Goal: Task Accomplishment & Management: Use online tool/utility

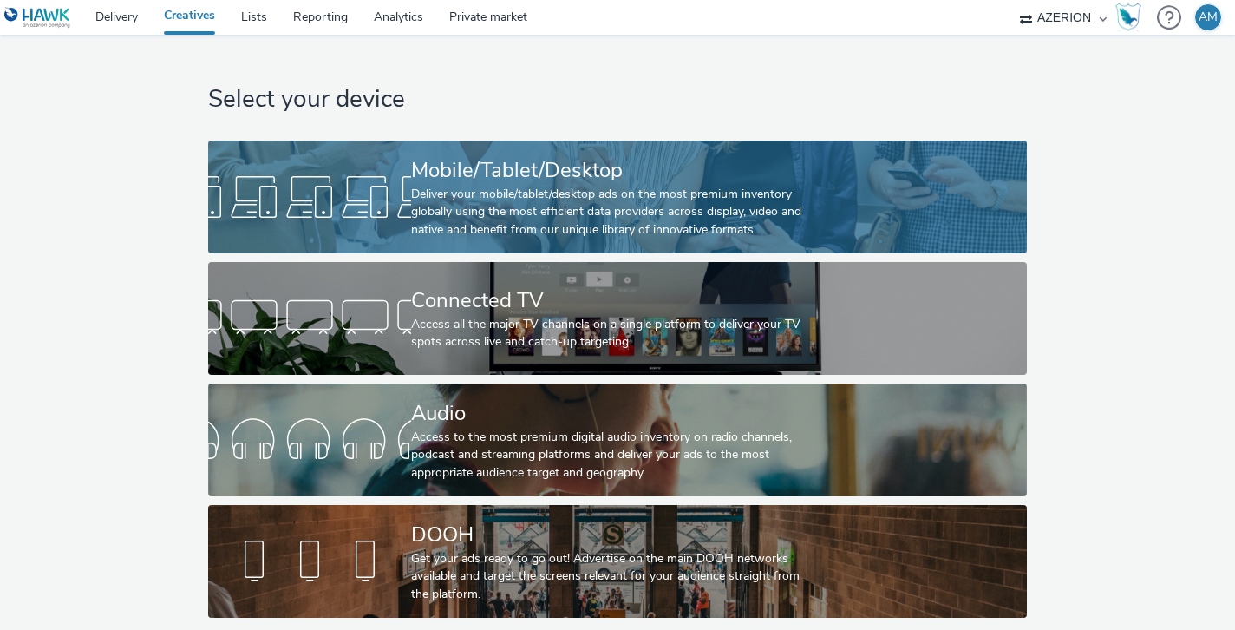
click at [411, 218] on div "Deliver your mobile/tablet/desktop ads on the most premium inventory globally u…" at bounding box center [614, 212] width 406 height 53
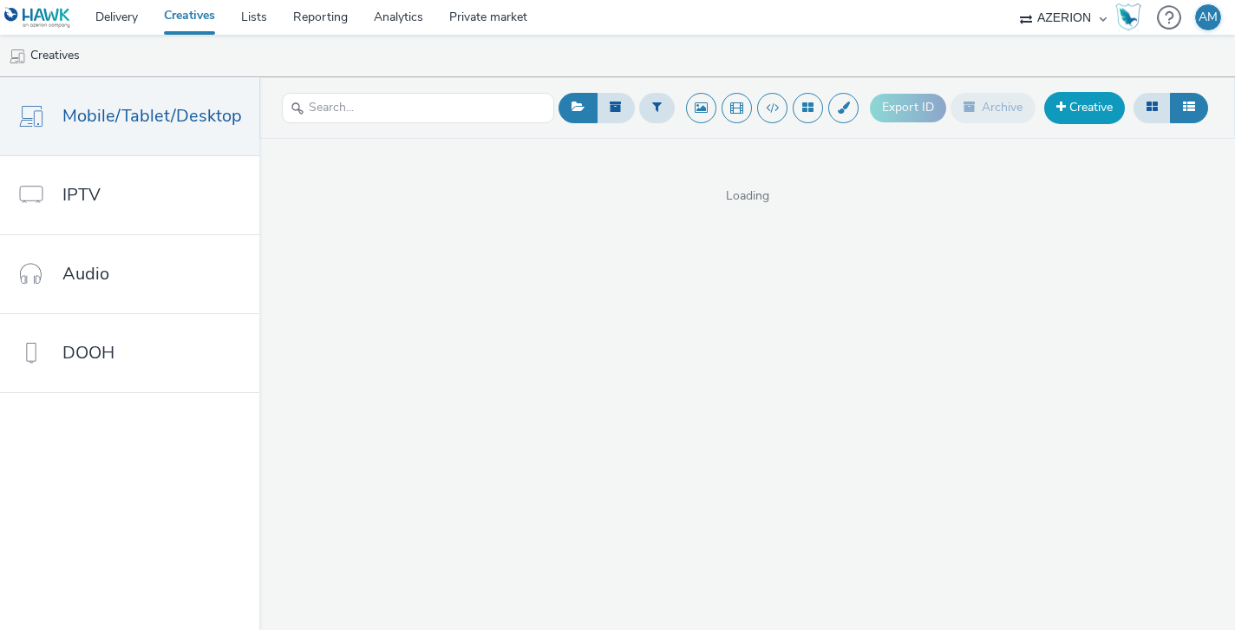
click at [1085, 102] on link "Creative" at bounding box center [1085, 107] width 81 height 31
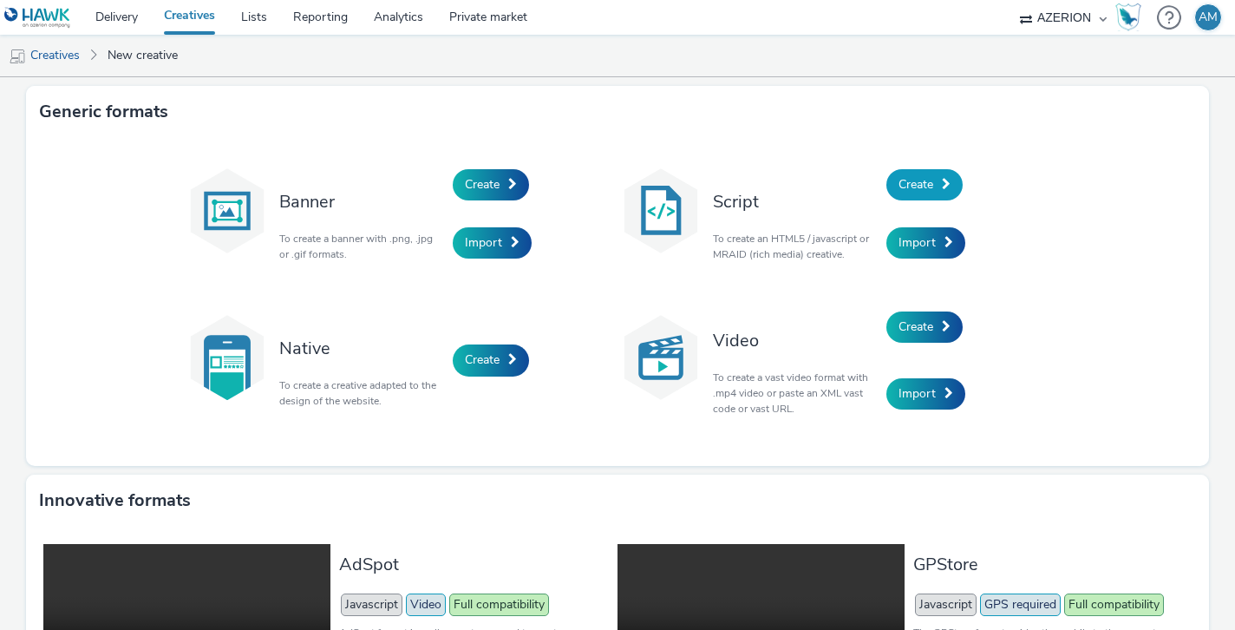
click at [909, 170] on link "Create" at bounding box center [925, 184] width 76 height 31
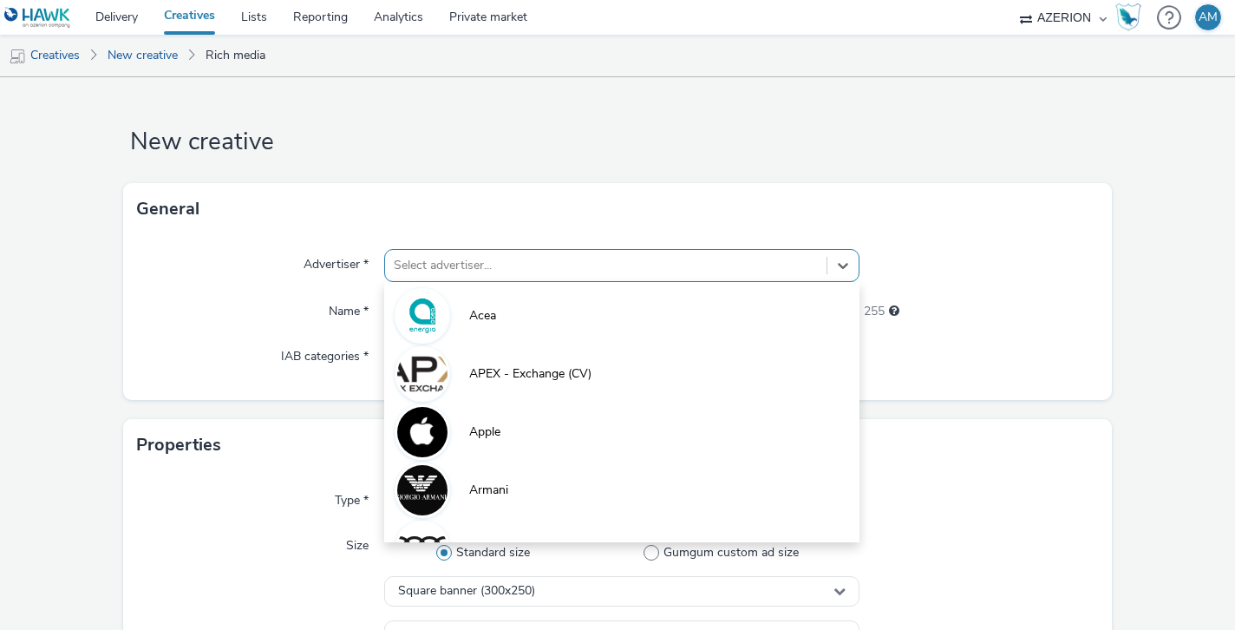
click at [585, 269] on div at bounding box center [606, 265] width 425 height 21
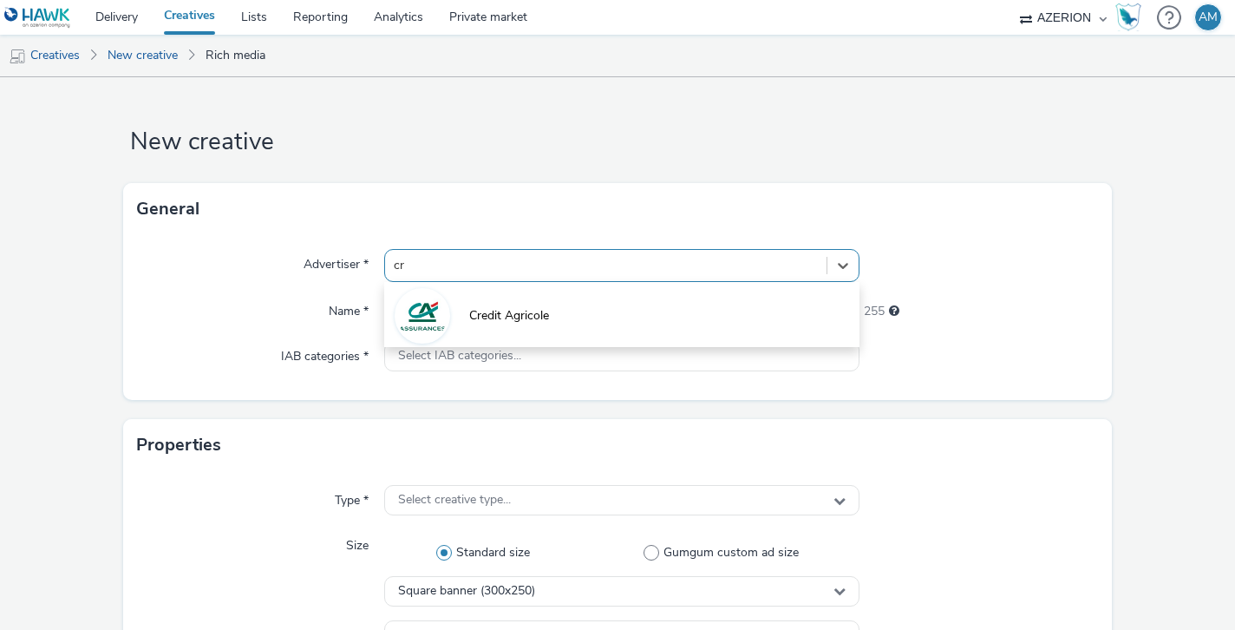
type input "cre"
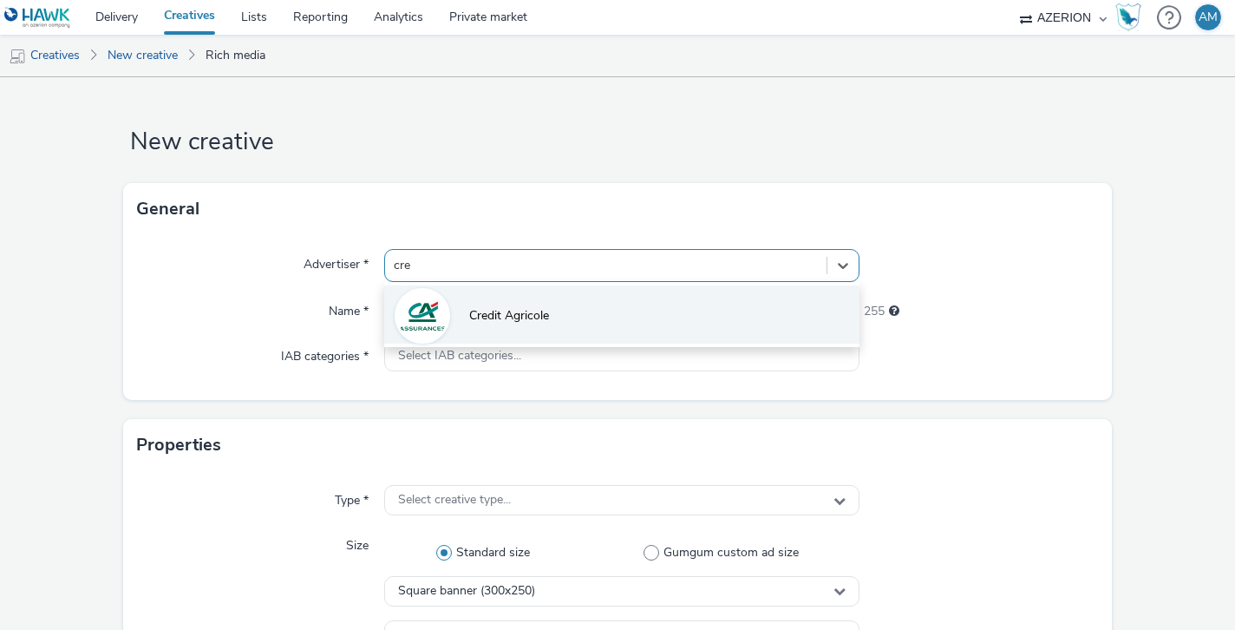
click at [554, 316] on li "Credit Agricole" at bounding box center [622, 314] width 476 height 58
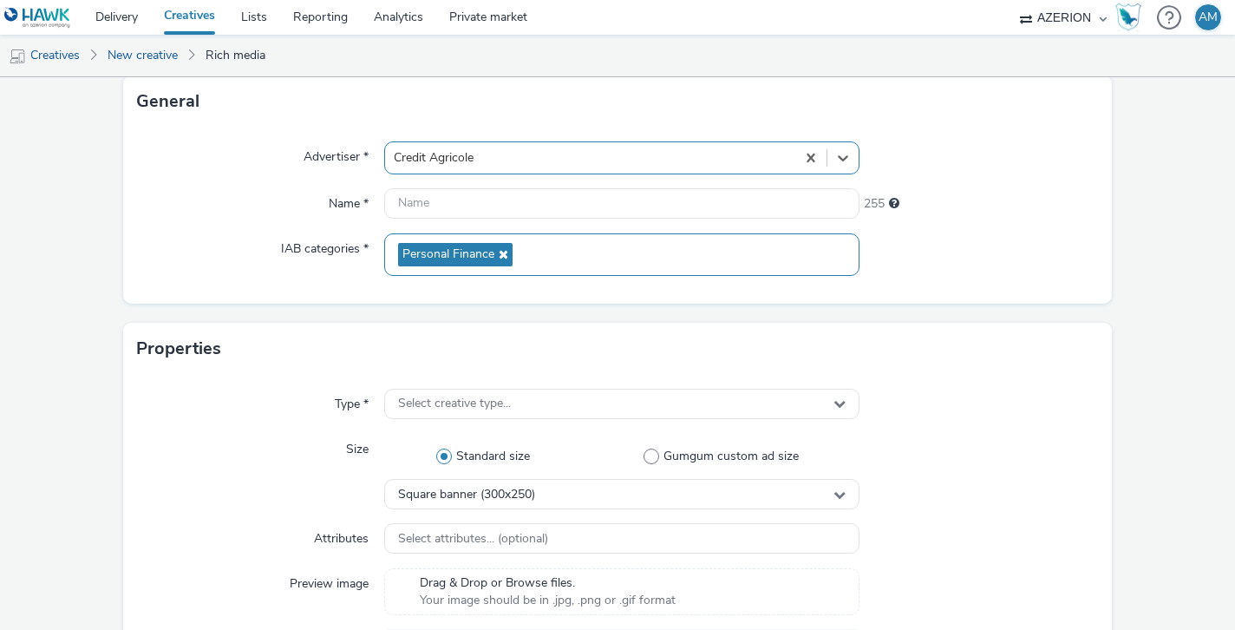
scroll to position [110, 0]
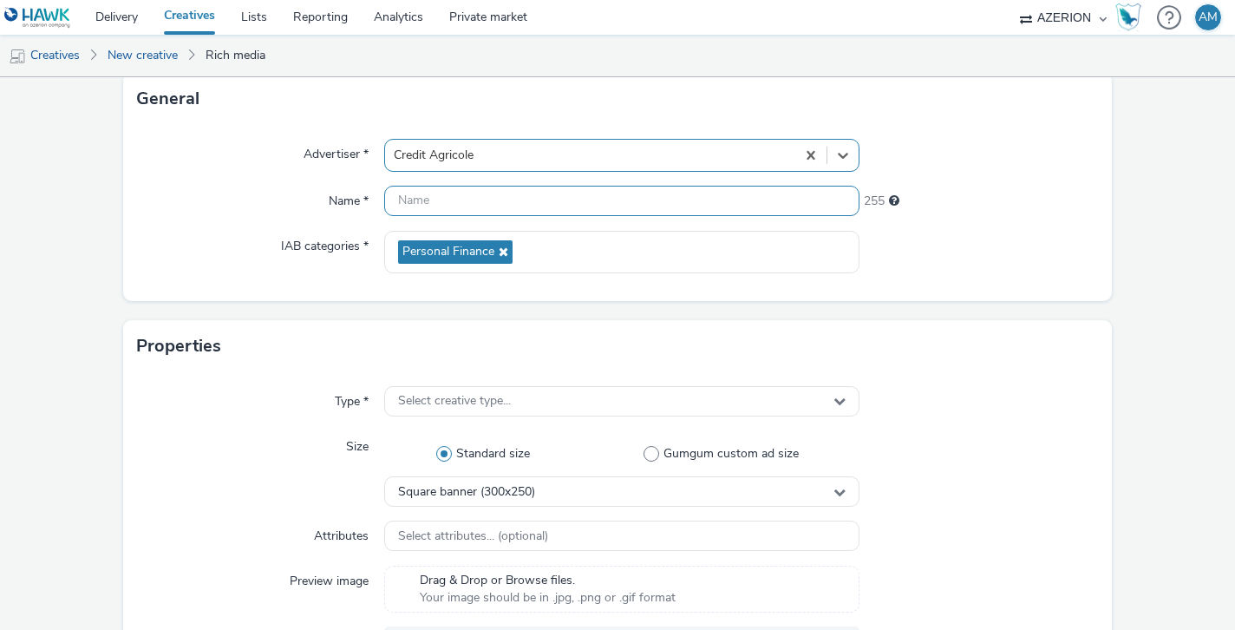
click at [580, 200] on input "text" at bounding box center [622, 201] width 476 height 30
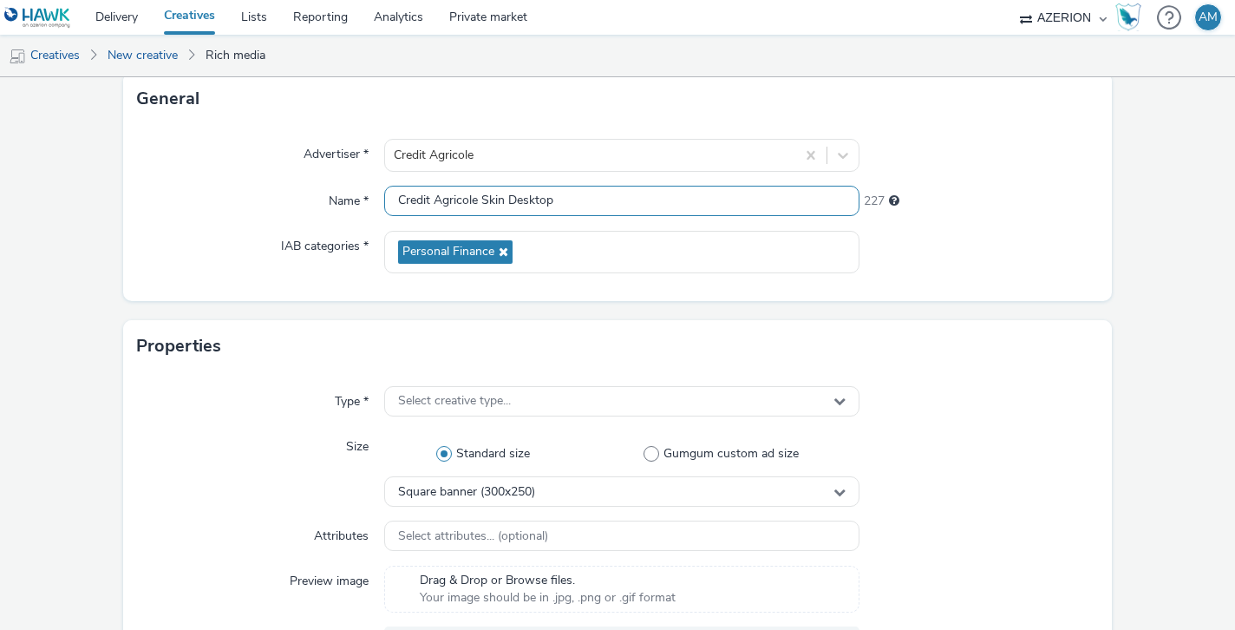
type input "Credit Agricole Skin Desktop"
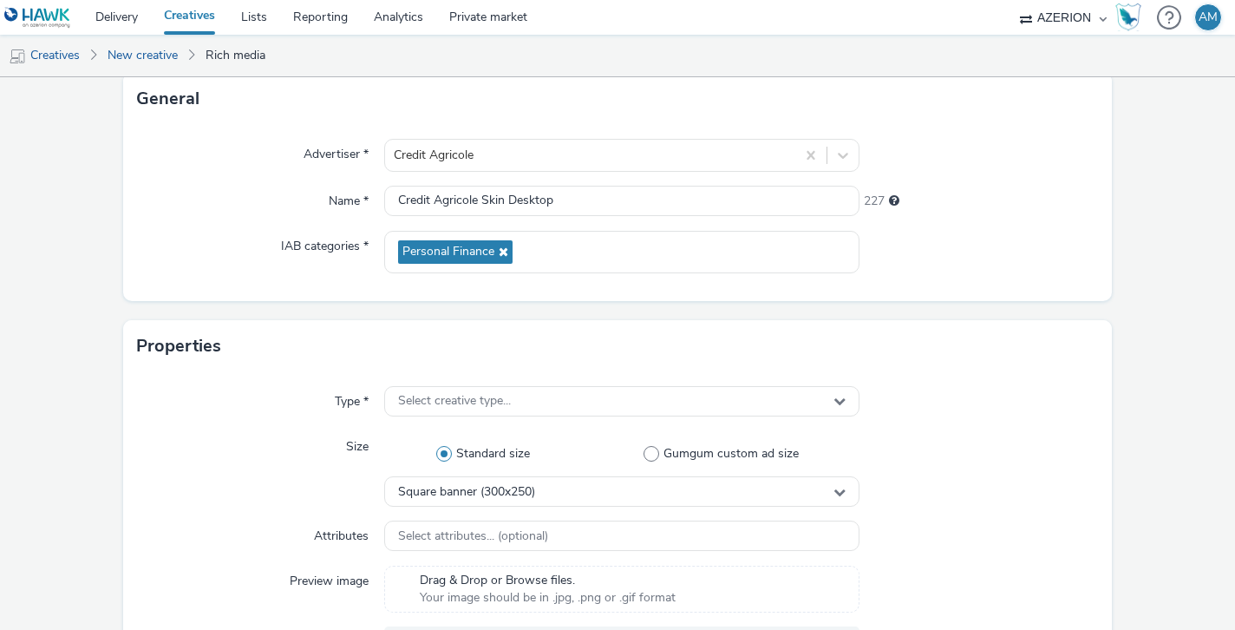
click at [1063, 209] on div "227" at bounding box center [979, 198] width 238 height 24
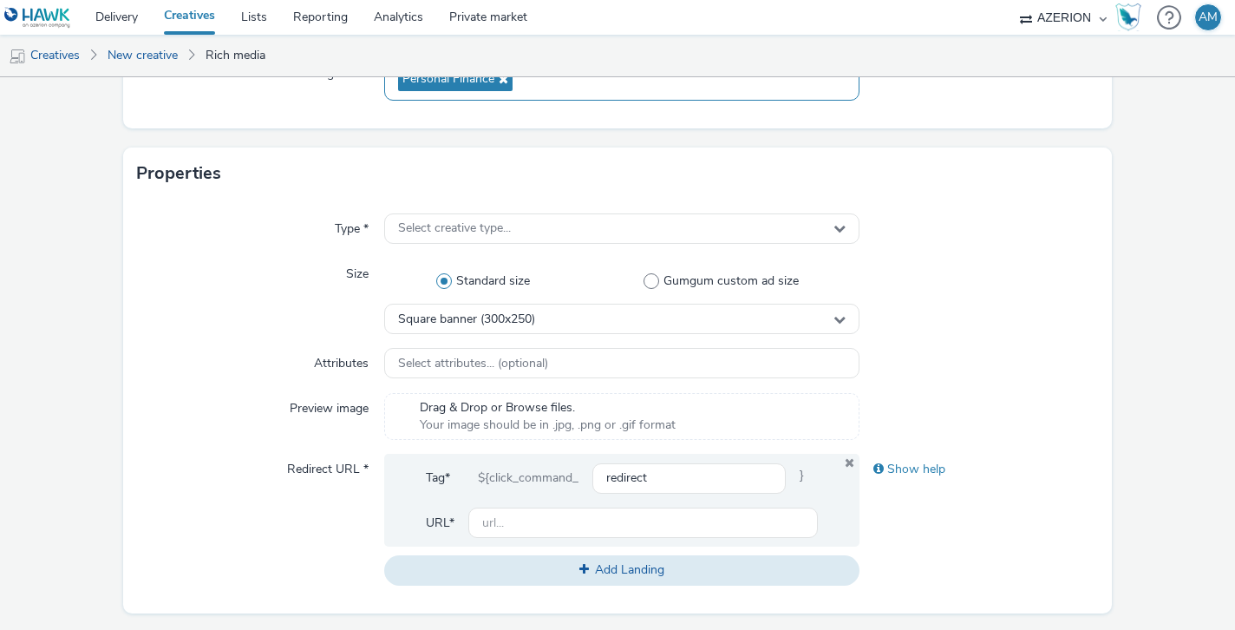
scroll to position [316, 0]
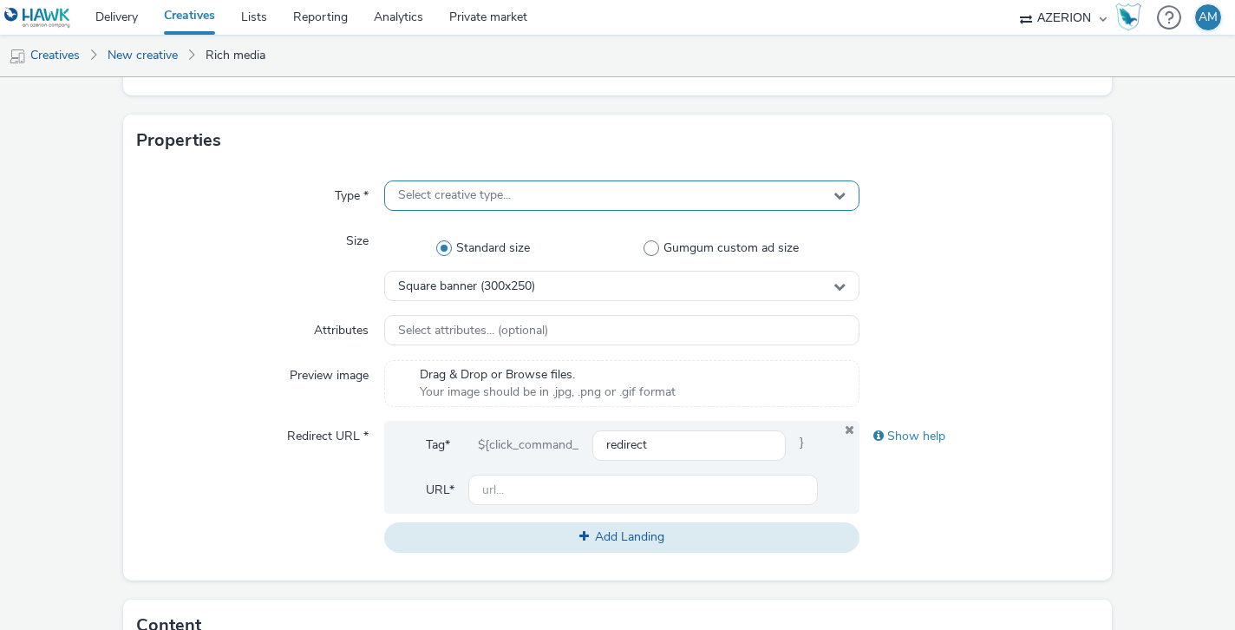
click at [614, 203] on div "Select creative type..." at bounding box center [622, 195] width 476 height 30
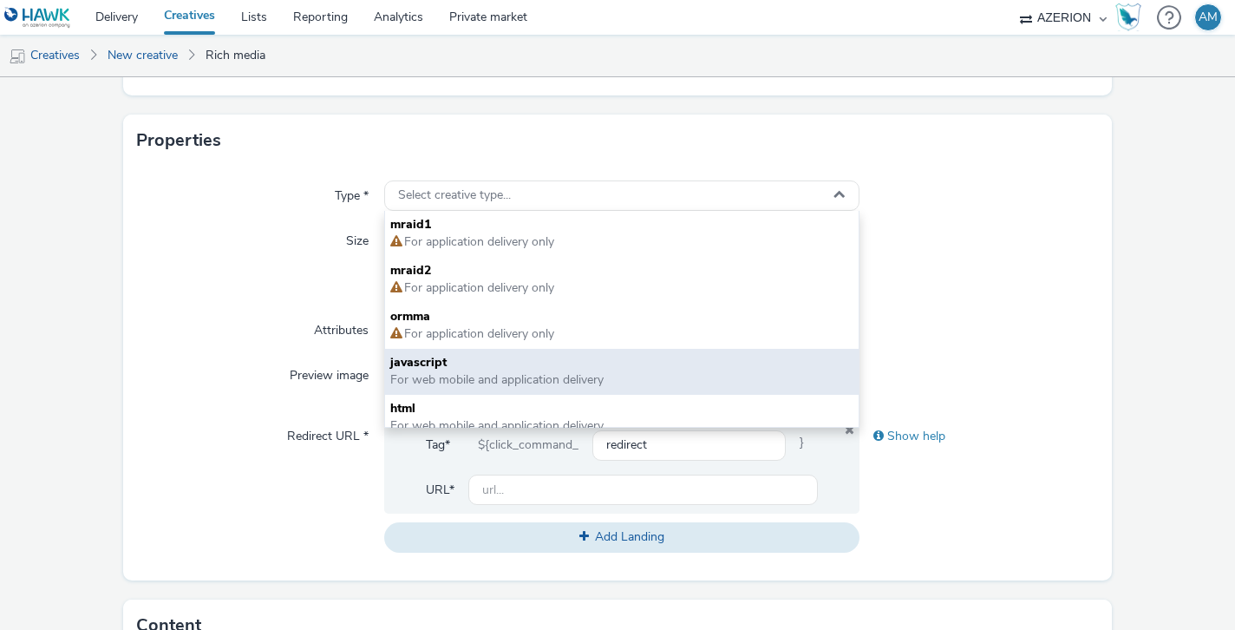
click at [567, 372] on span "For web mobile and application delivery" at bounding box center [496, 379] width 213 height 16
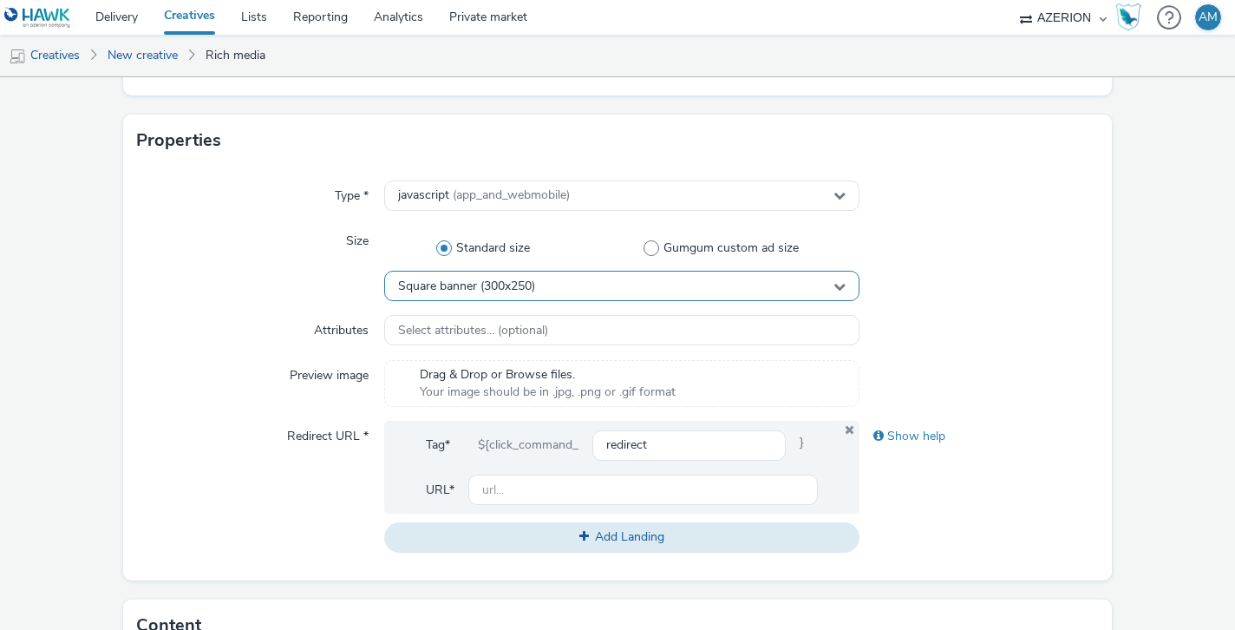
click at [553, 279] on div "Square banner (300x250)" at bounding box center [622, 286] width 476 height 30
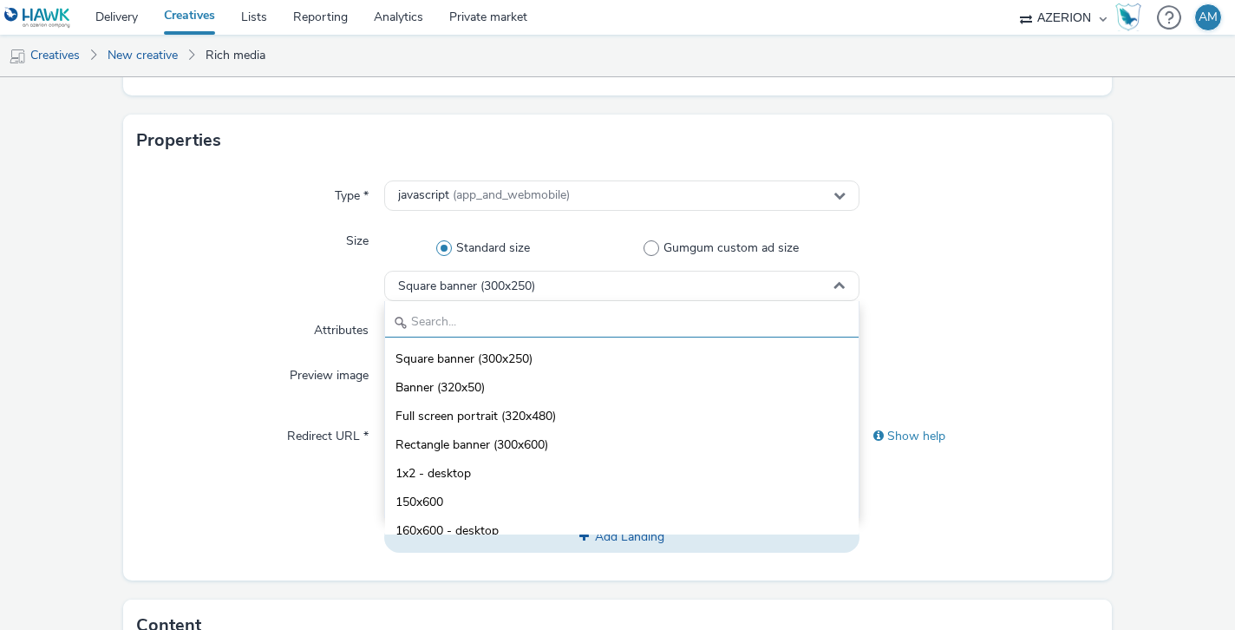
click at [535, 329] on input "text" at bounding box center [622, 322] width 475 height 30
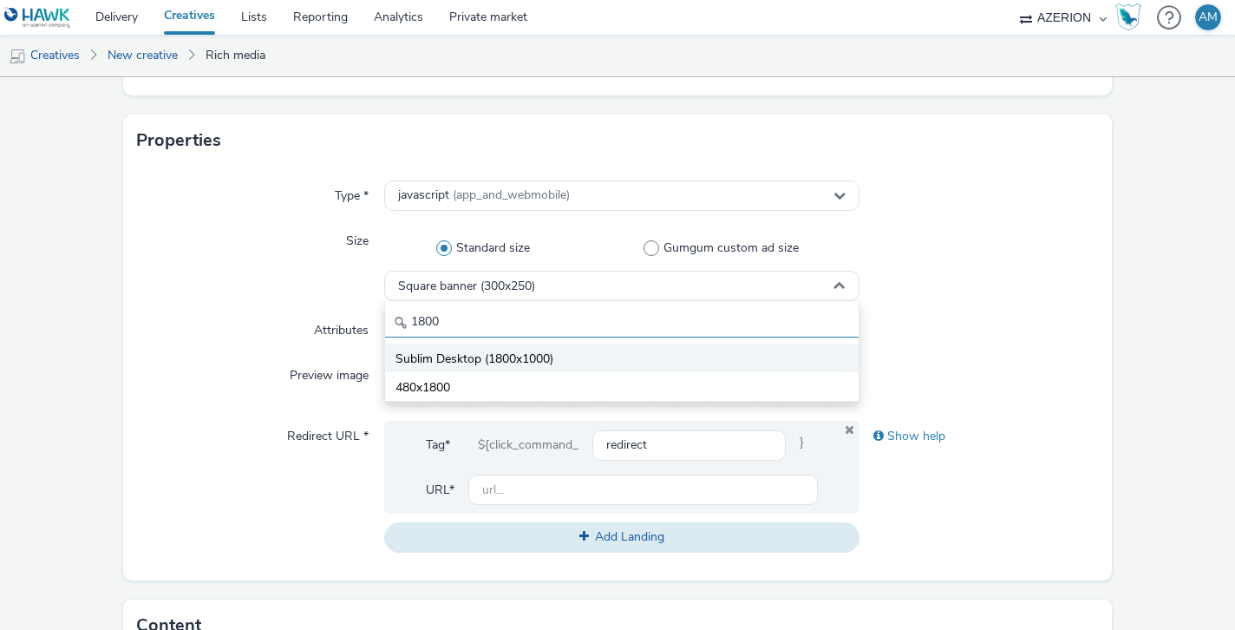
type input "1800"
click at [544, 351] on span "Sublim Desktop (1800x1000)" at bounding box center [475, 359] width 158 height 17
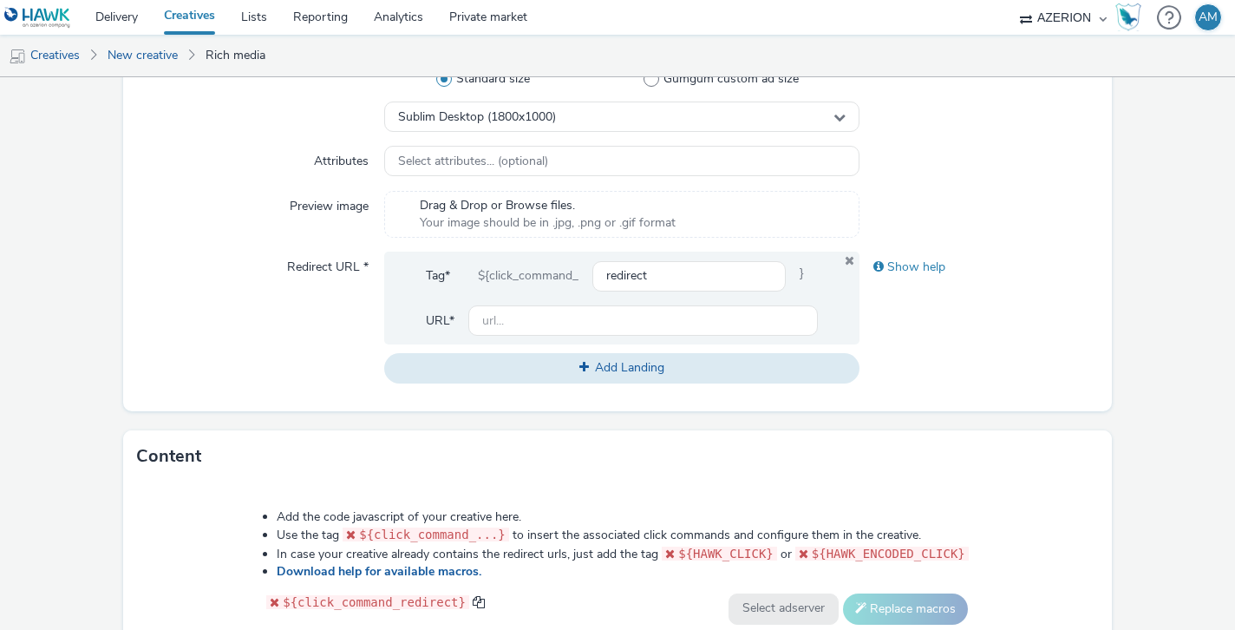
scroll to position [868, 0]
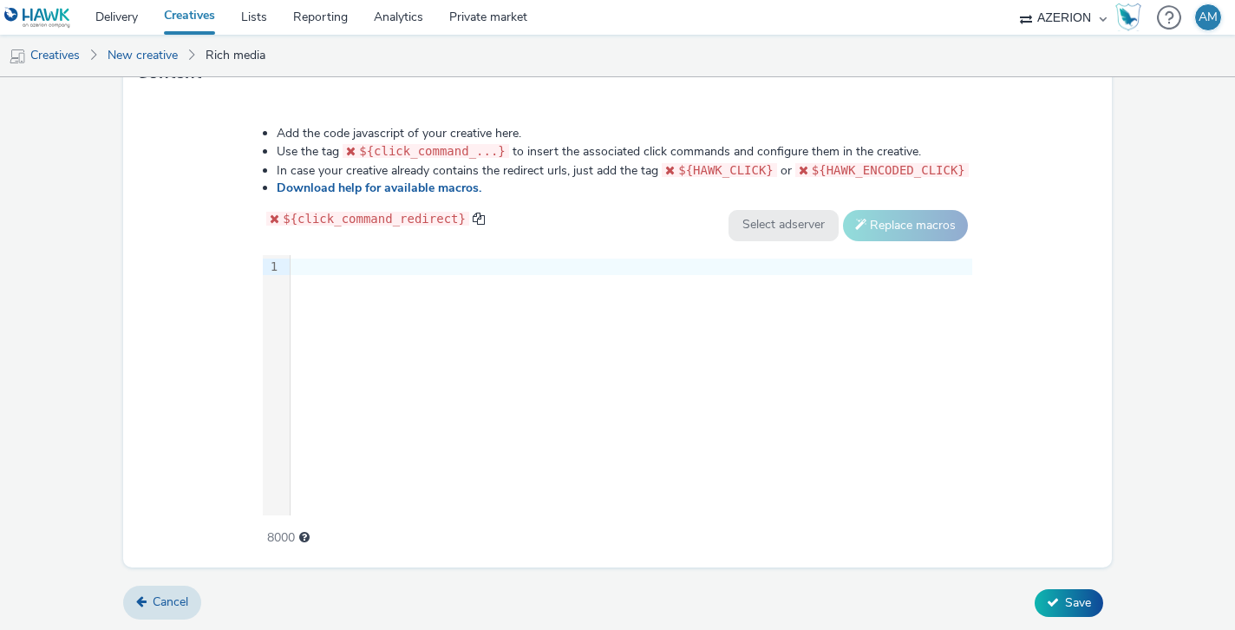
click at [787, 320] on div "9 1 ›" at bounding box center [618, 385] width 710 height 260
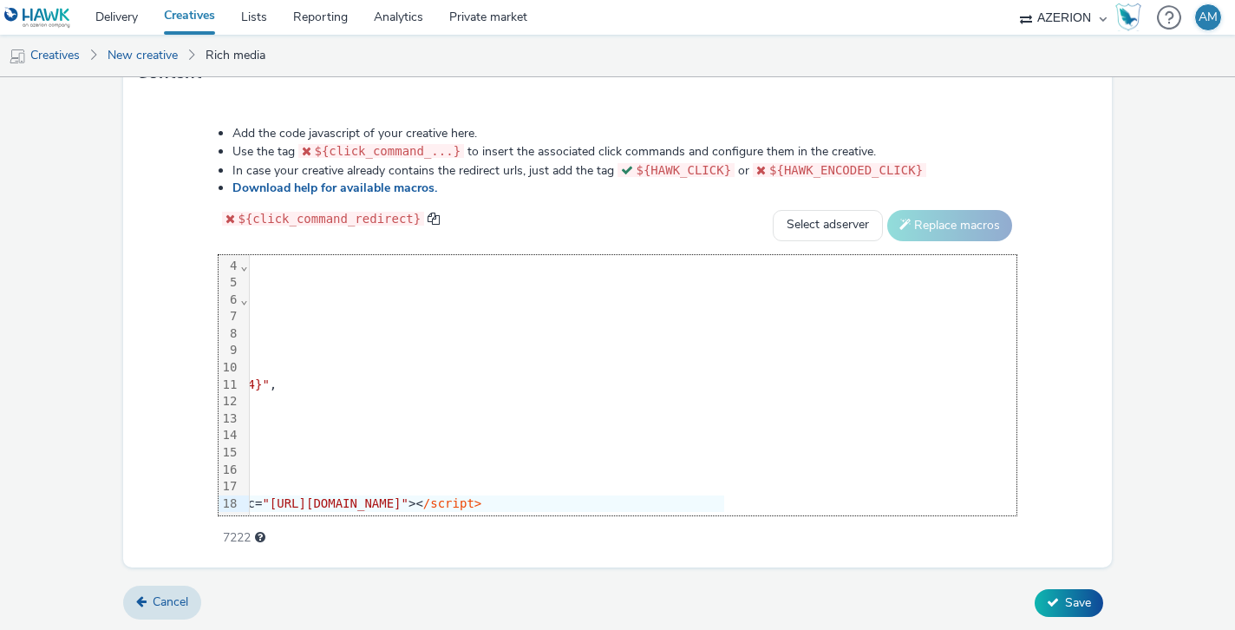
scroll to position [52, 0]
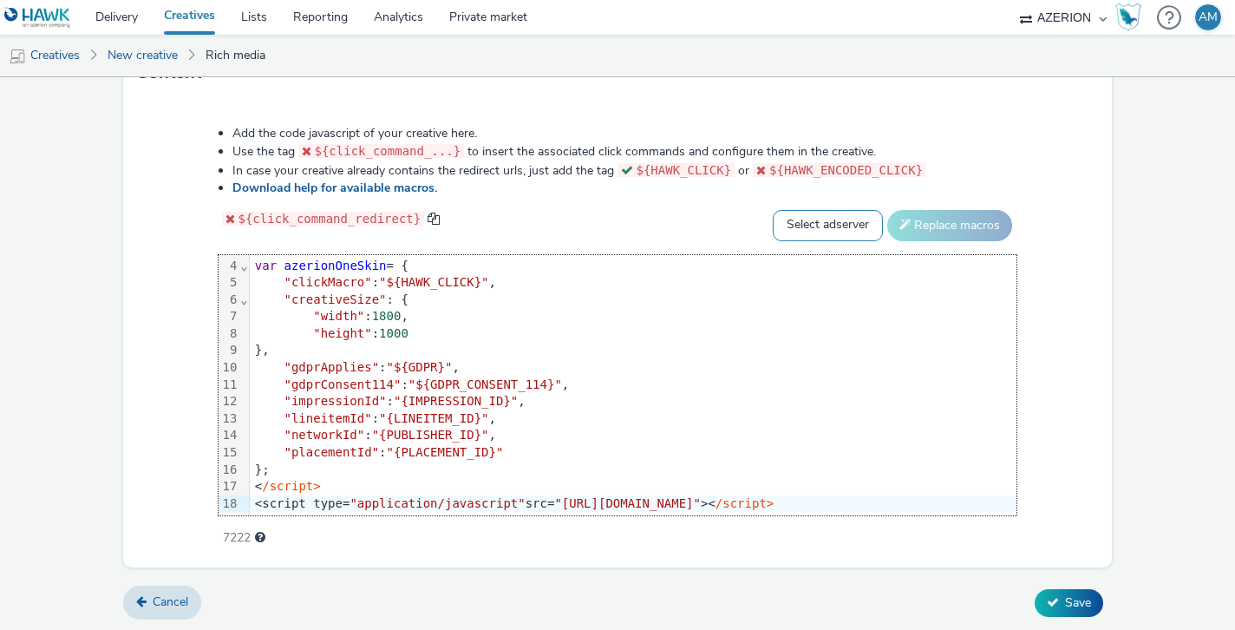
click at [807, 220] on select "Select adserver Sizmek DCM Adform Sting" at bounding box center [828, 225] width 110 height 31
select select "dcm"
click at [959, 224] on button "Replace macros" at bounding box center [950, 225] width 125 height 31
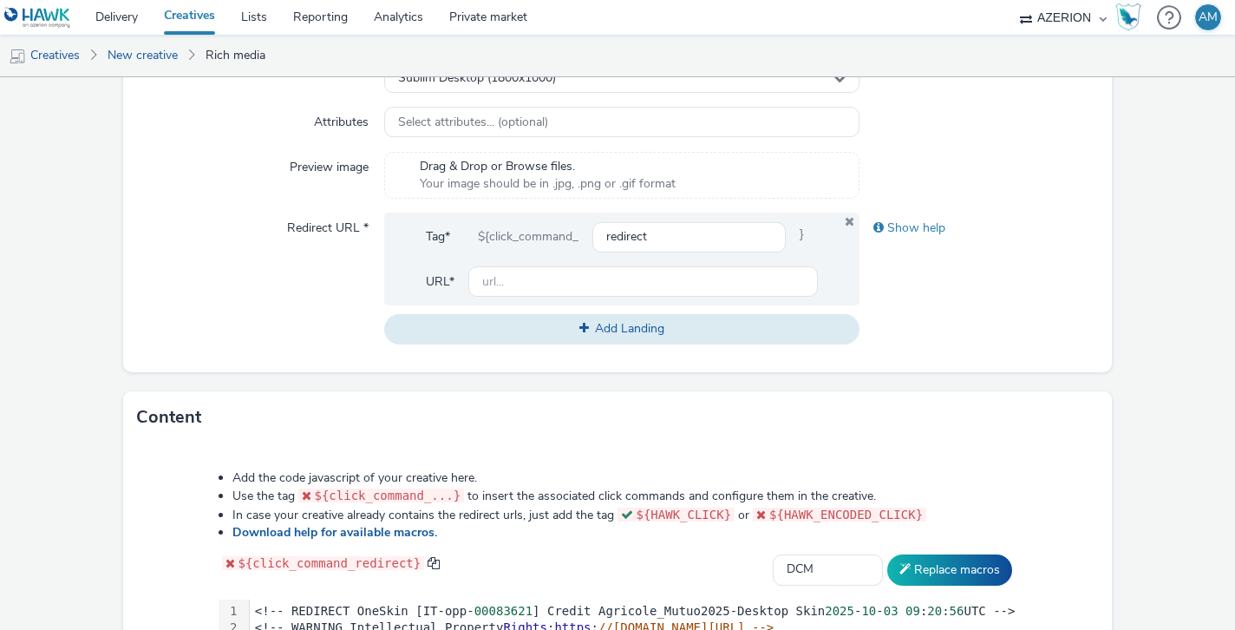
scroll to position [543, 0]
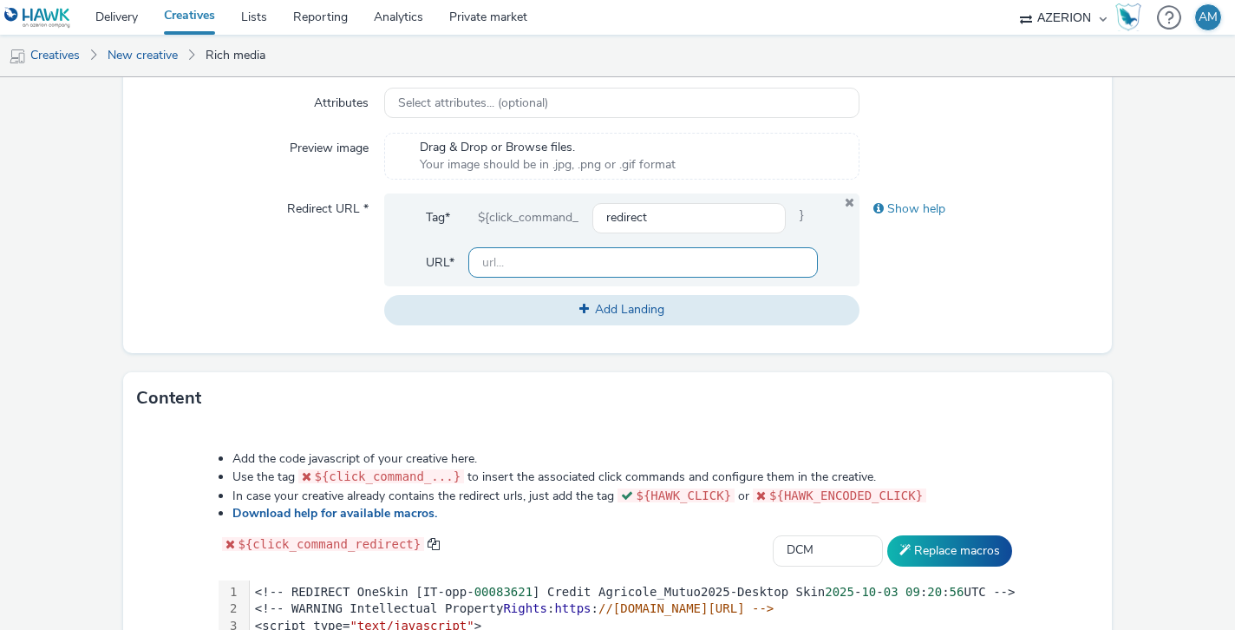
click at [693, 253] on input "text" at bounding box center [644, 262] width 351 height 30
paste input "[URL][DOMAIN_NAME]"
type input "[URL][DOMAIN_NAME]"
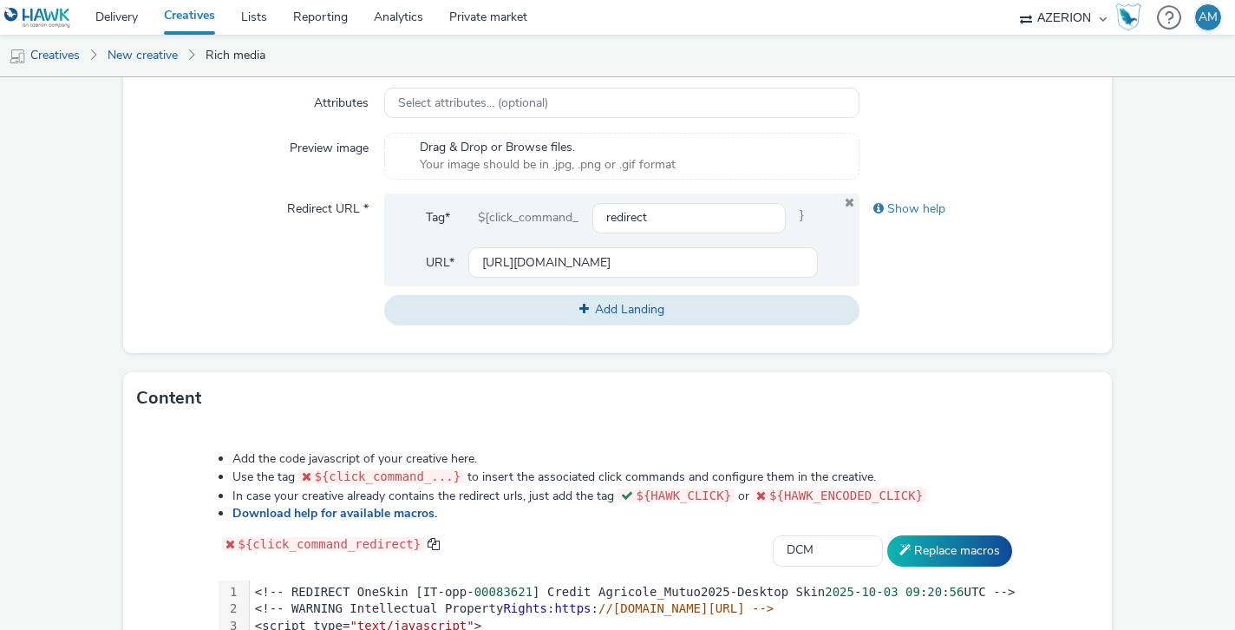
click at [1052, 296] on div "Show help" at bounding box center [979, 258] width 238 height 131
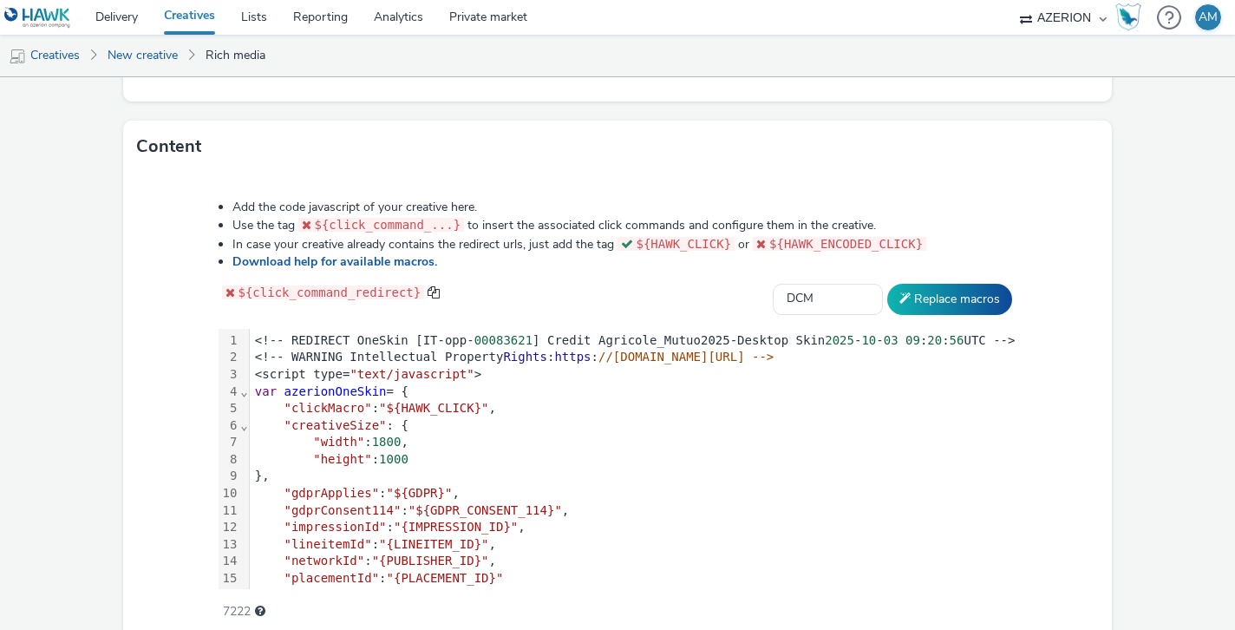
scroll to position [868, 0]
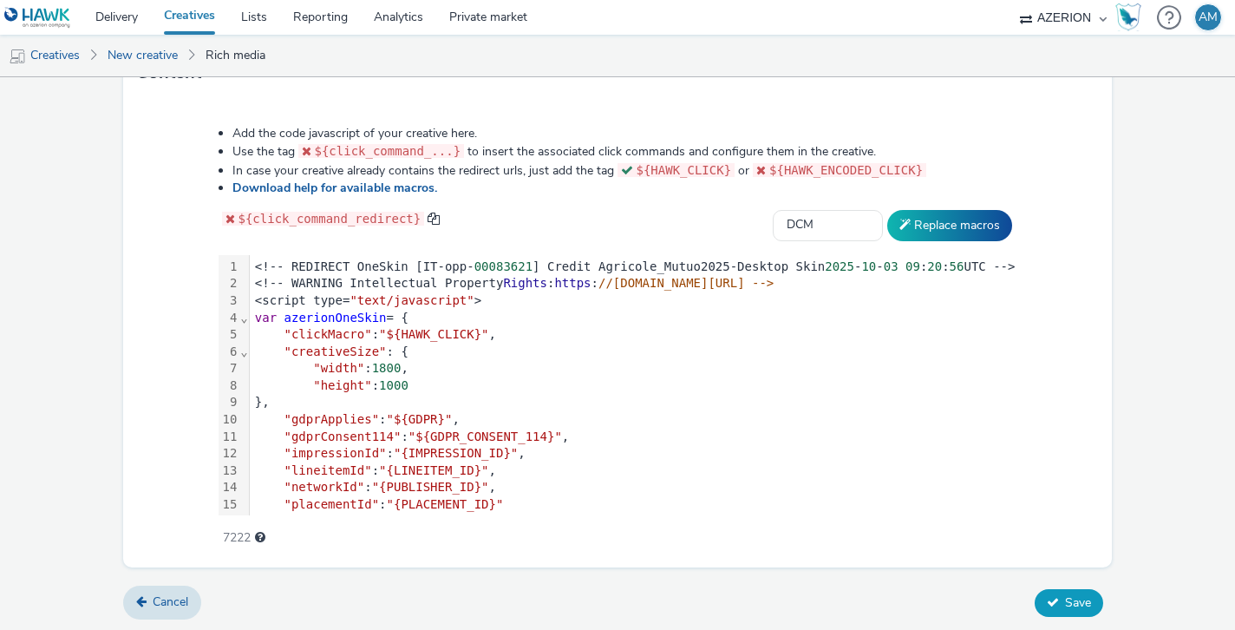
click at [1057, 589] on button "Save" at bounding box center [1069, 603] width 69 height 28
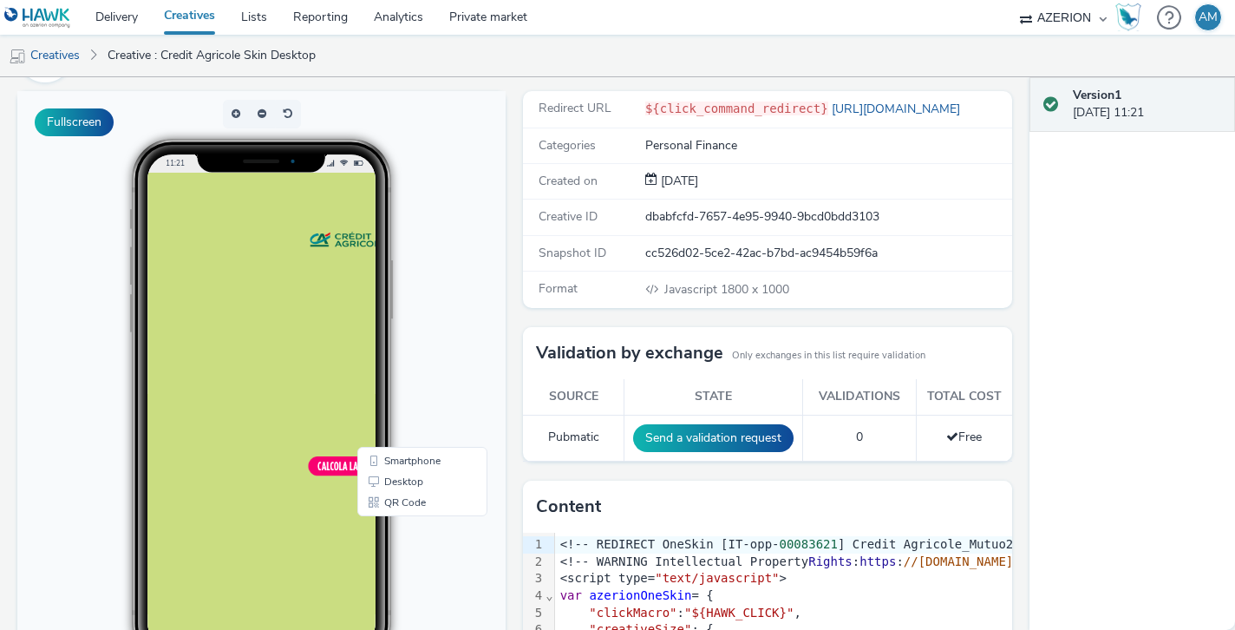
scroll to position [167, 0]
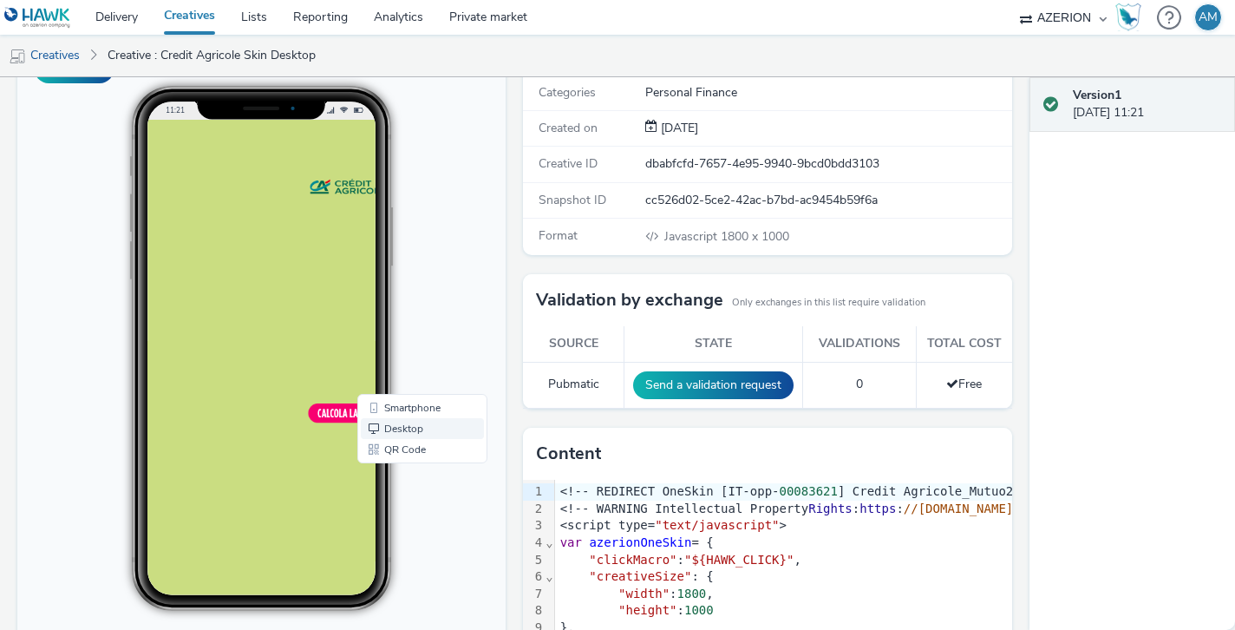
click at [398, 420] on link "Desktop" at bounding box center [422, 428] width 123 height 21
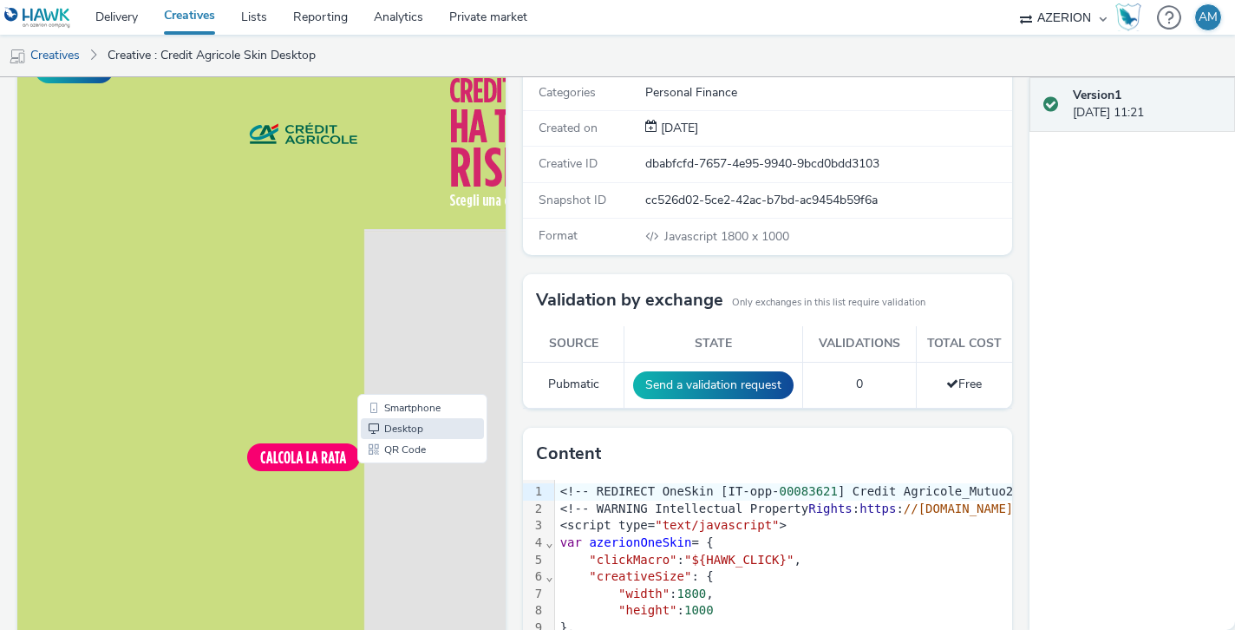
scroll to position [0, 0]
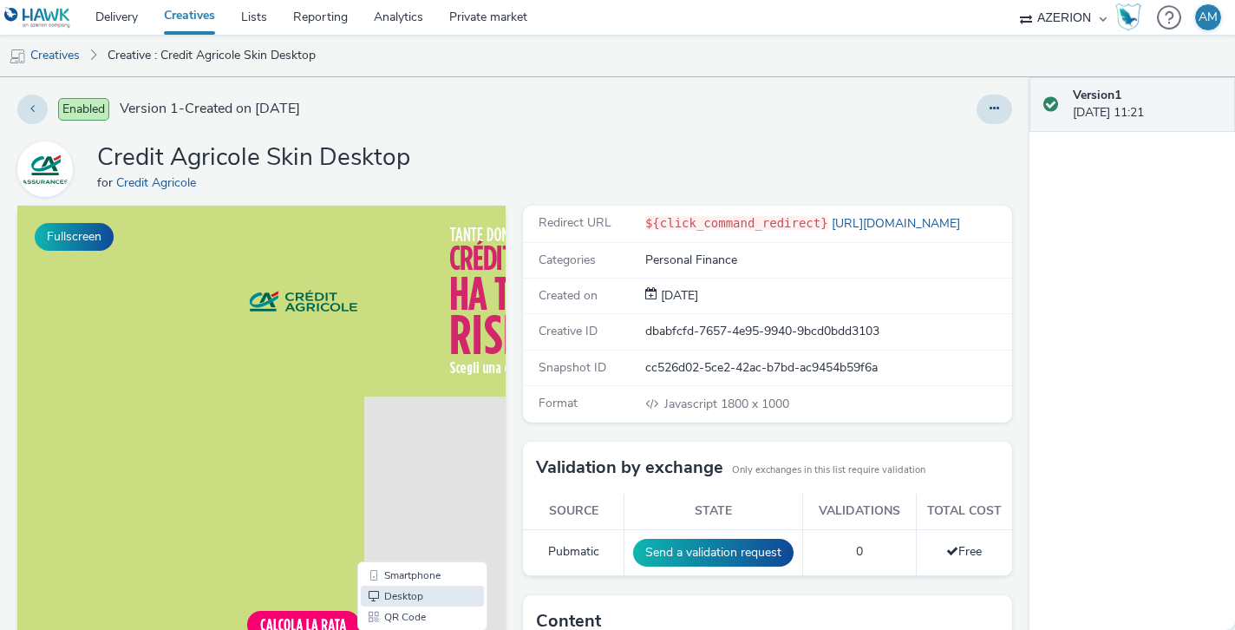
click at [192, 19] on link "Creatives" at bounding box center [189, 17] width 77 height 35
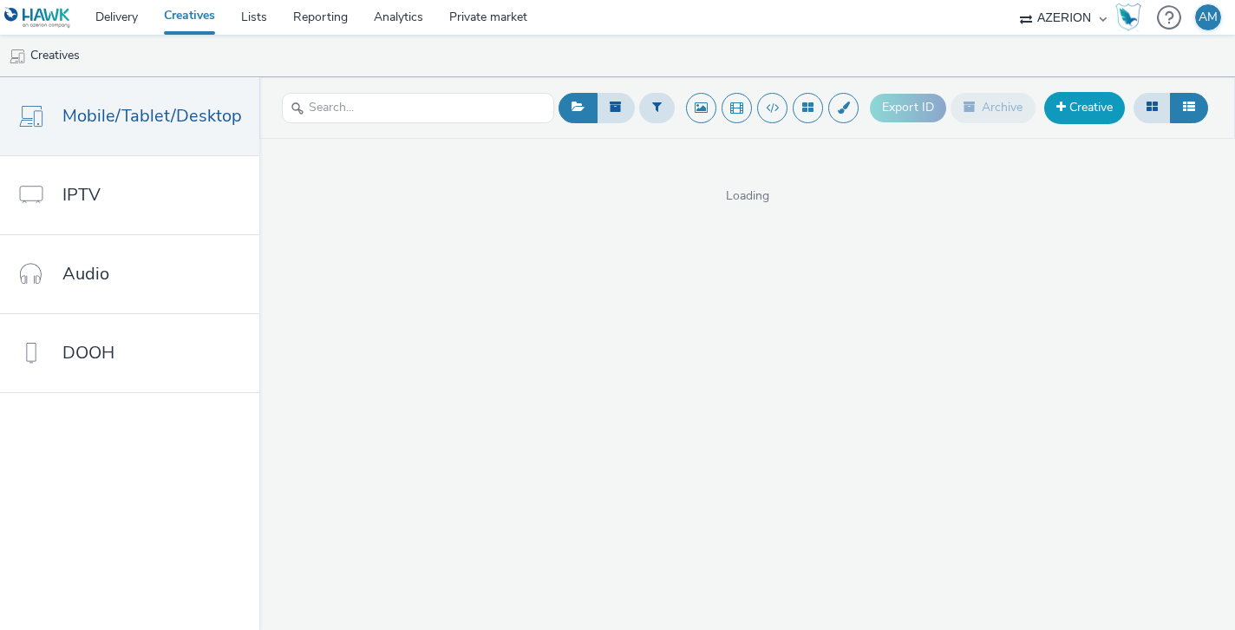
click at [1100, 102] on link "Creative" at bounding box center [1085, 107] width 81 height 31
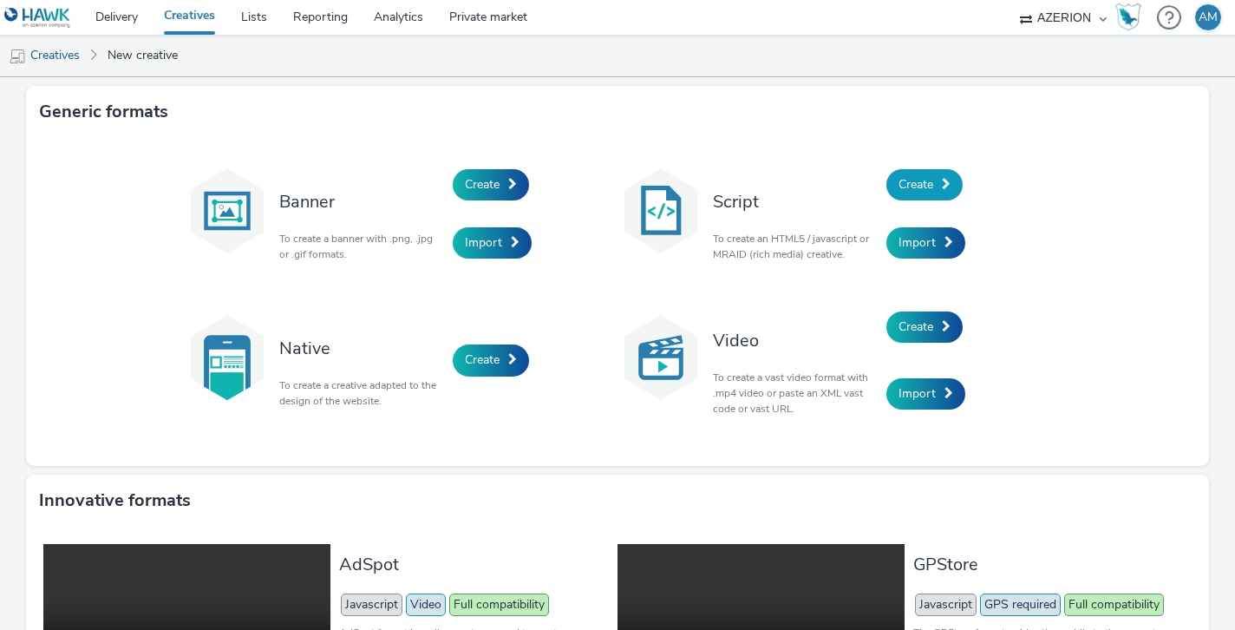
click at [940, 187] on link "Create" at bounding box center [925, 184] width 76 height 31
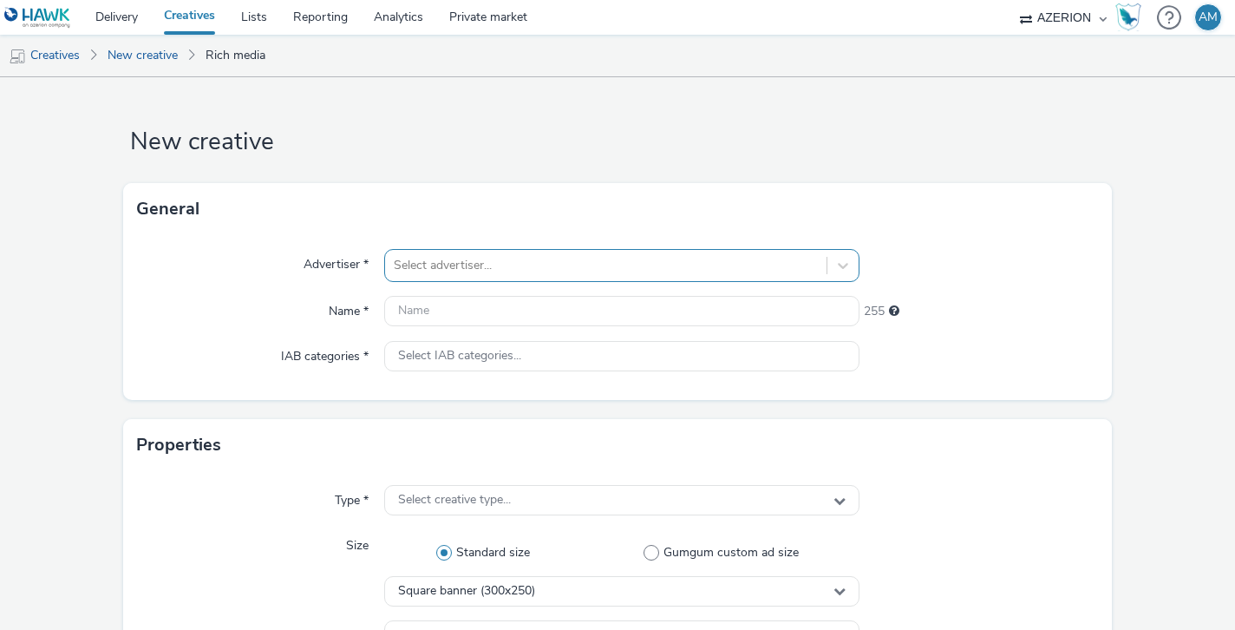
click at [665, 262] on div at bounding box center [606, 265] width 425 height 21
type input "credi"
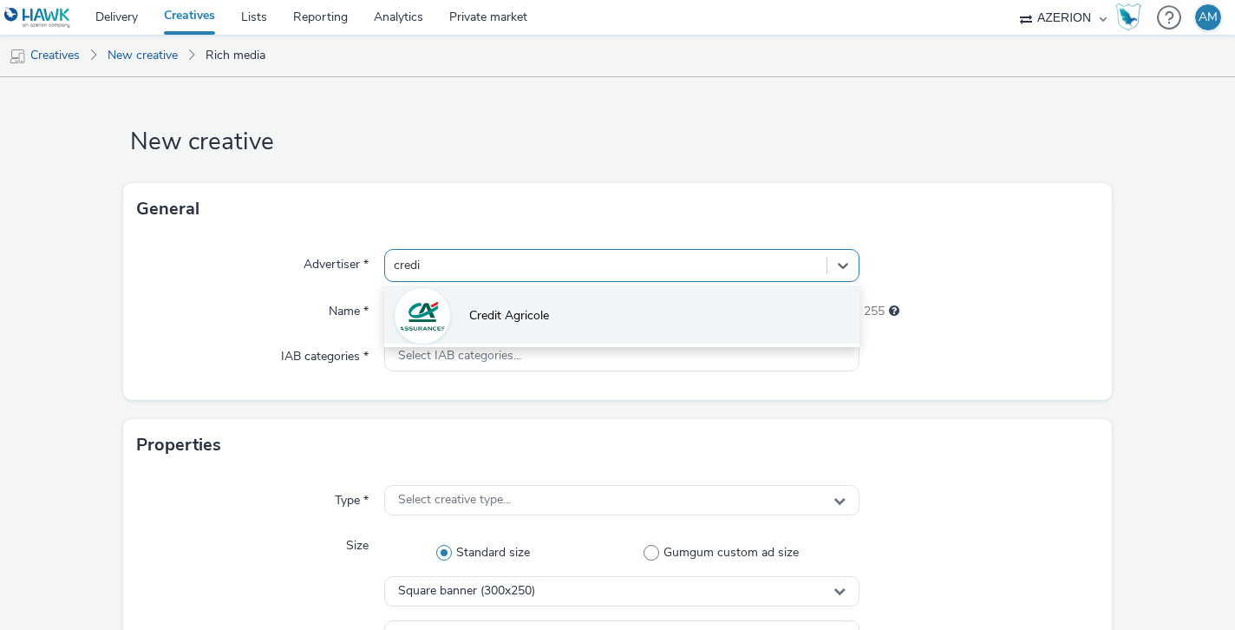
click at [568, 328] on li "Credit Agricole" at bounding box center [622, 314] width 476 height 58
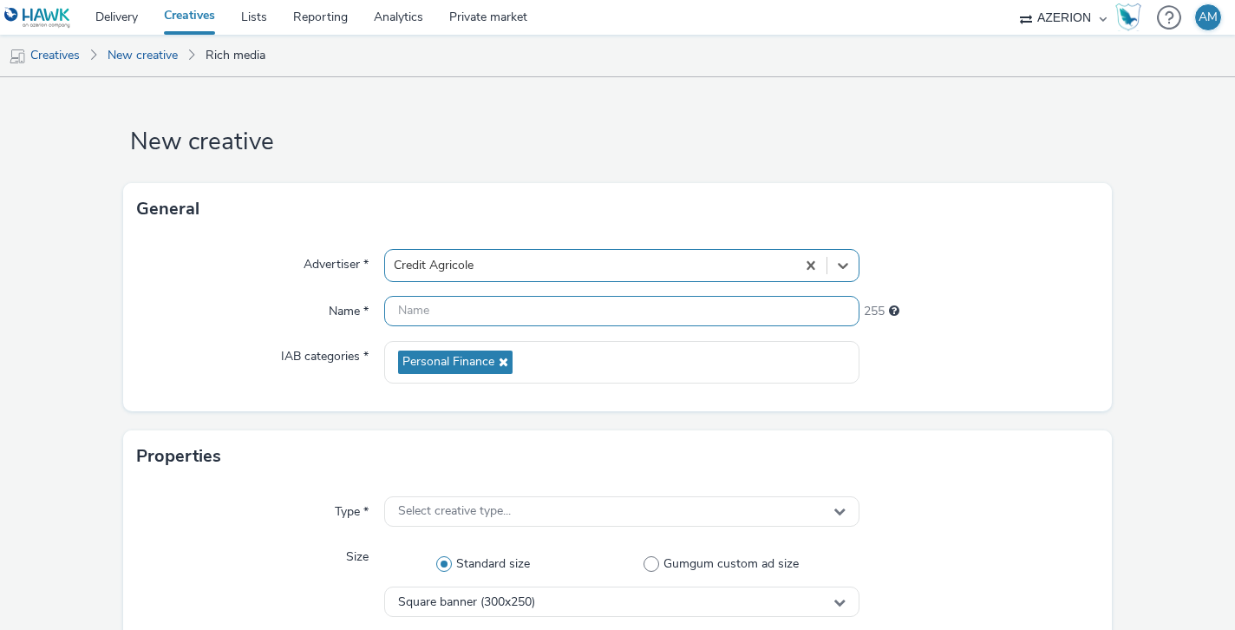
click at [528, 304] on input "text" at bounding box center [622, 311] width 476 height 30
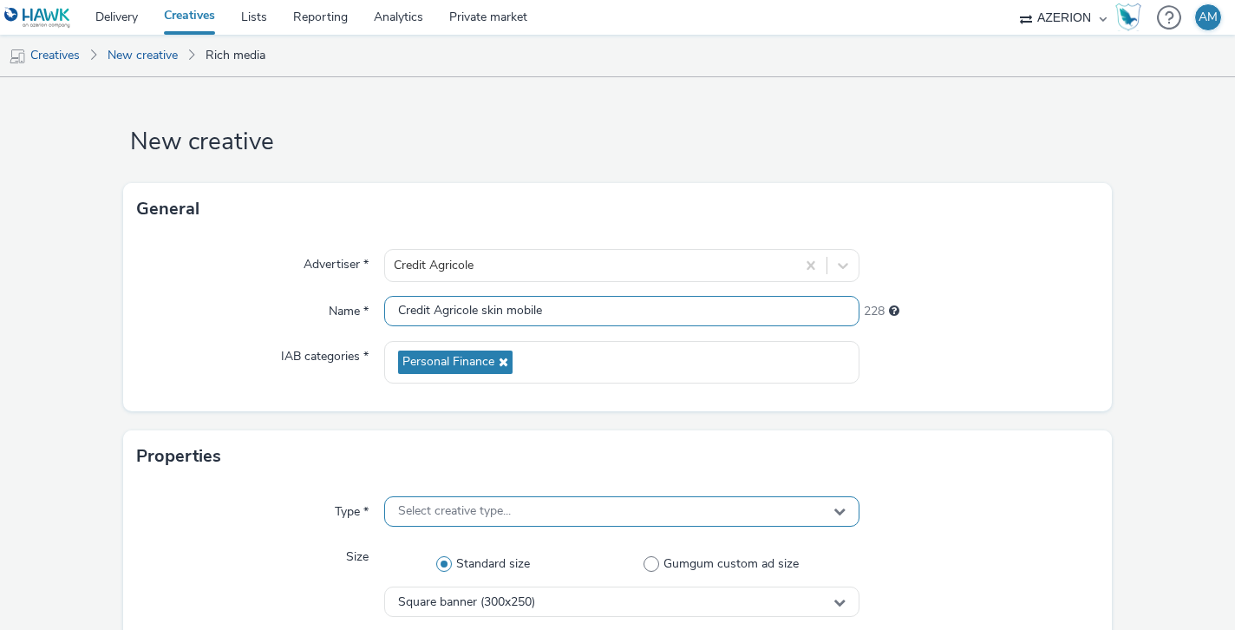
type input "Credit Agricole skin mobile"
click at [429, 520] on div "Select creative type..." at bounding box center [622, 511] width 476 height 30
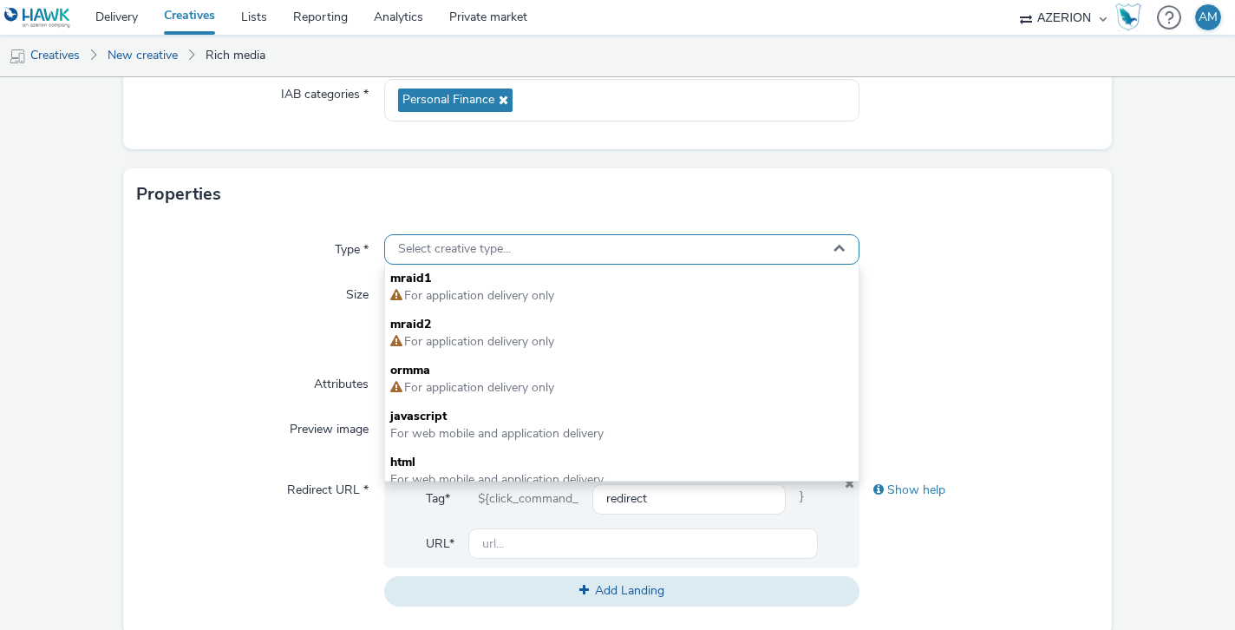
scroll to position [265, 0]
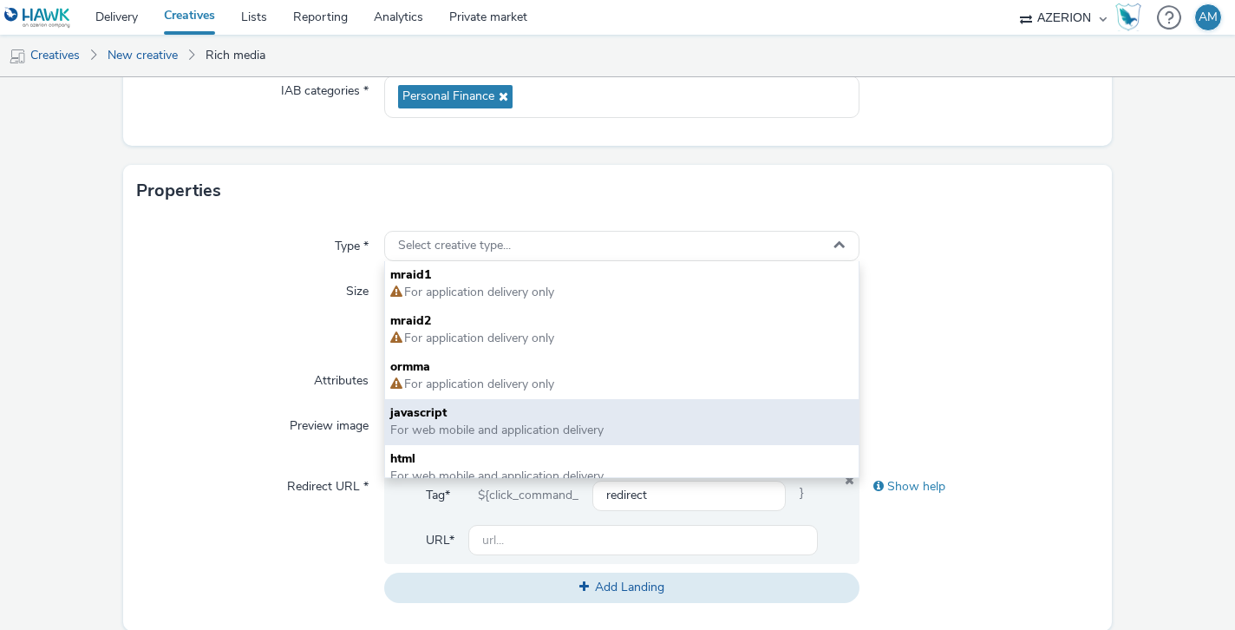
click at [446, 416] on span "javascript" at bounding box center [622, 412] width 464 height 17
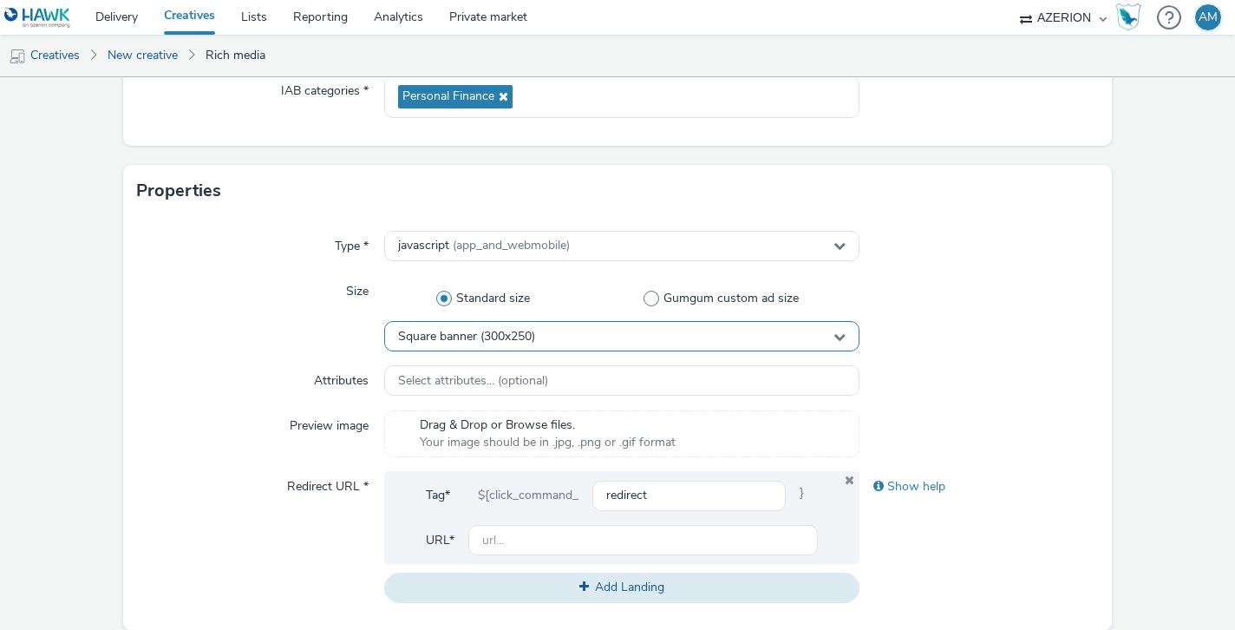
click at [487, 331] on span "Square banner (300x250)" at bounding box center [466, 337] width 137 height 15
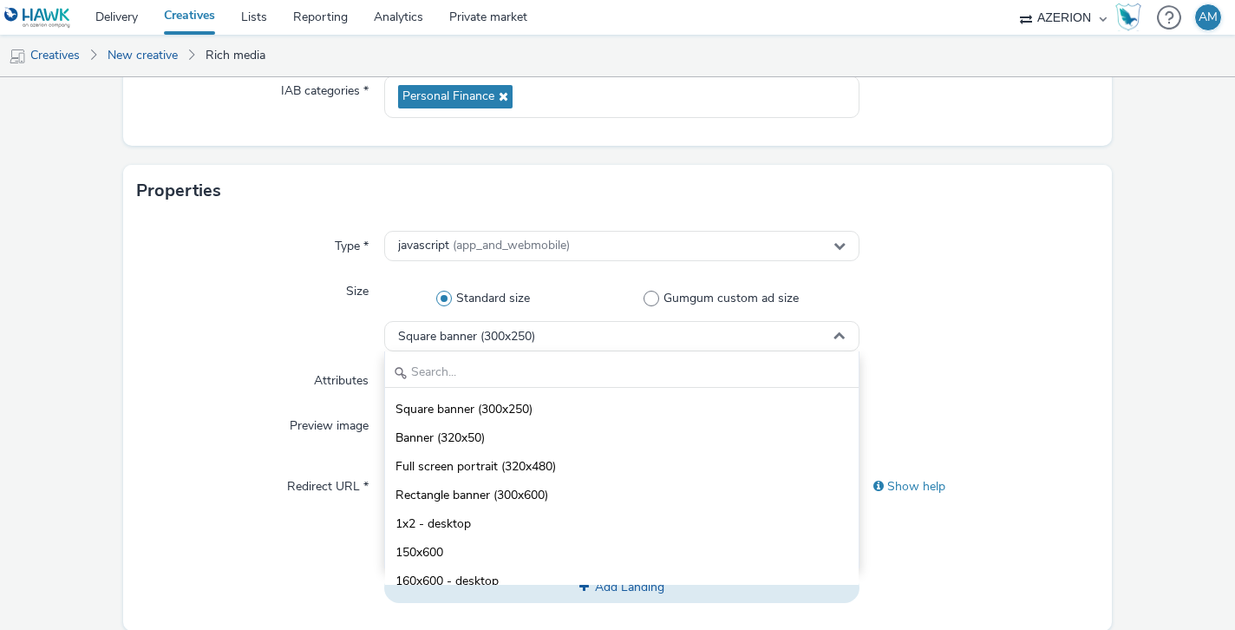
click at [484, 353] on div "Square banner (300x250) Banner (320x50) Full screen portrait (320x480) Rectangl…" at bounding box center [622, 459] width 476 height 217
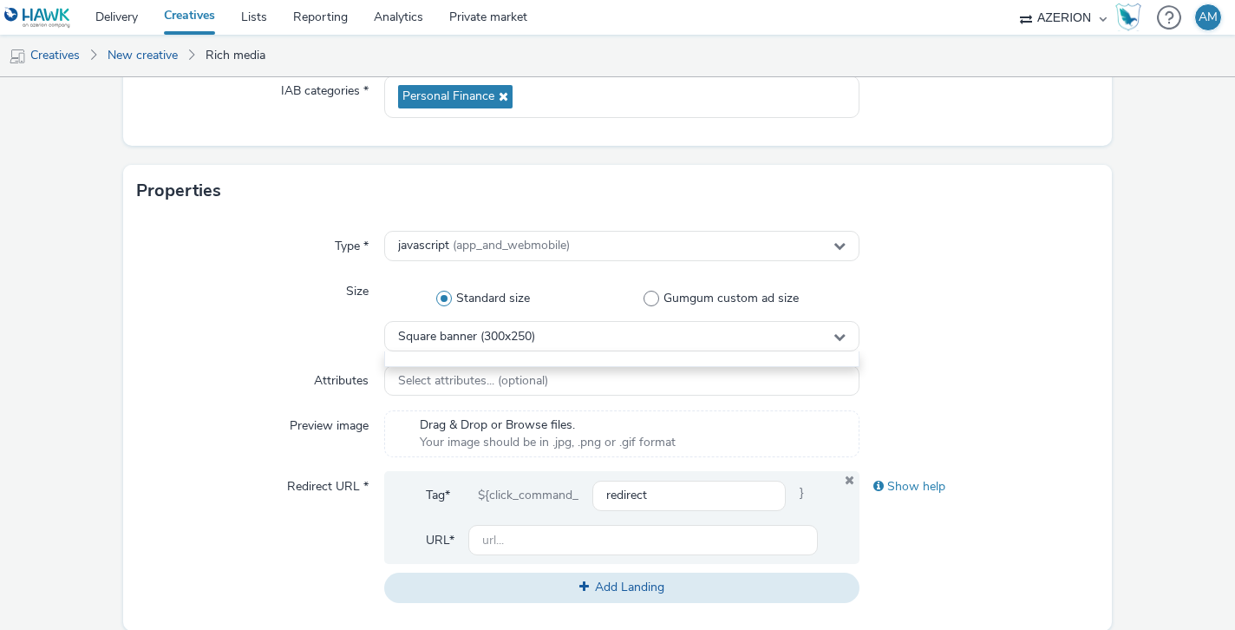
click at [484, 359] on div "Type * javascript (app_and_webmobile) Size Standard size Gumgum custom ad size …" at bounding box center [617, 424] width 988 height 414
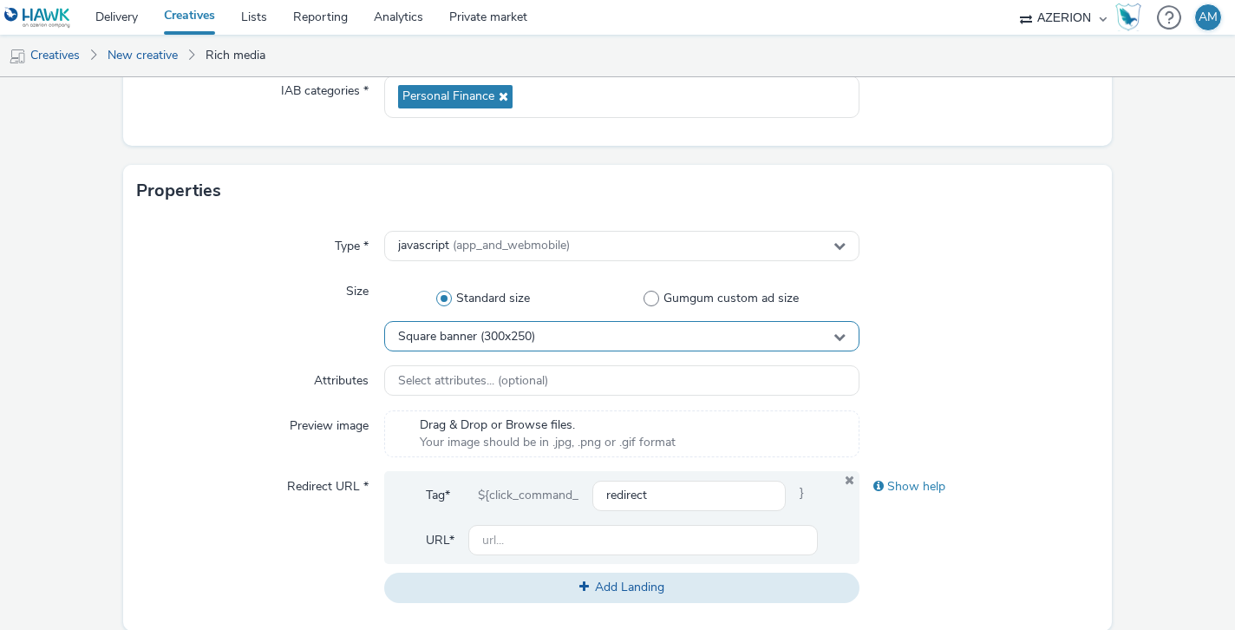
click at [477, 330] on span "Square banner (300x250)" at bounding box center [466, 337] width 137 height 15
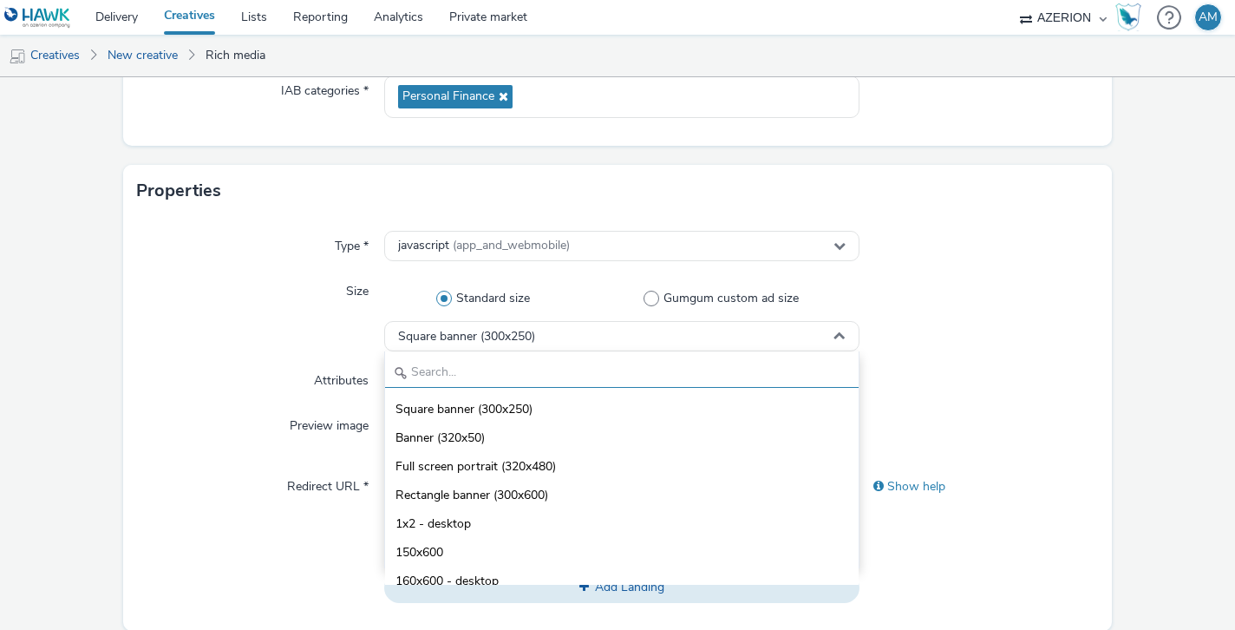
click at [469, 368] on input "text" at bounding box center [622, 372] width 475 height 30
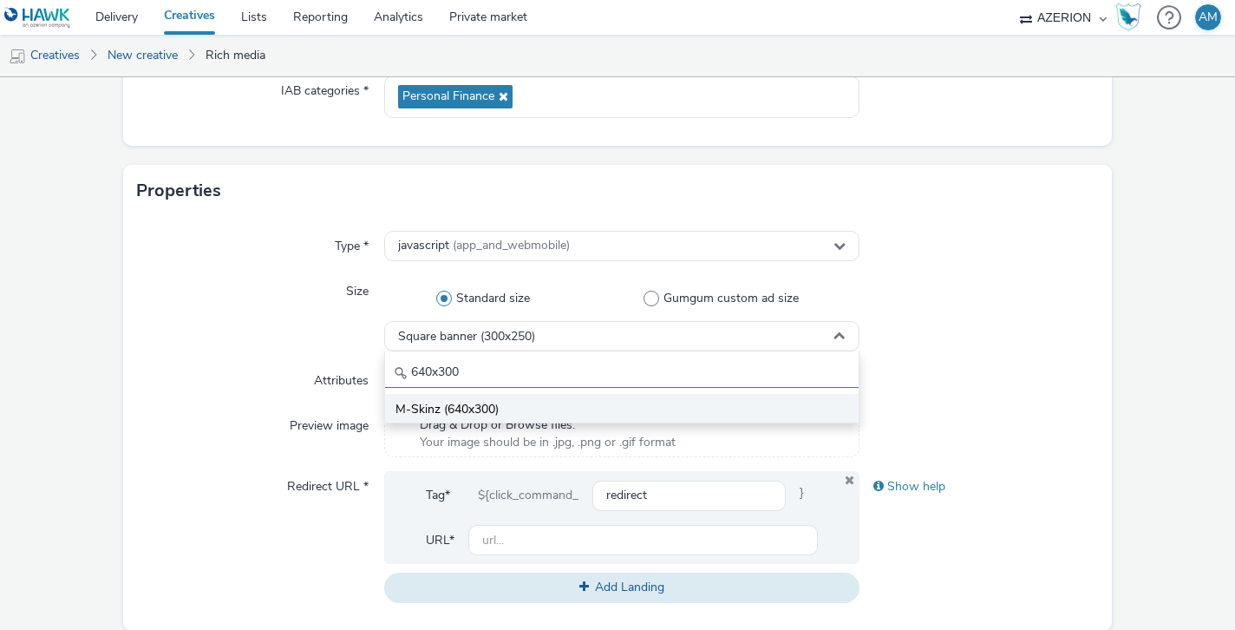
type input "640x300"
click at [446, 401] on span "M-Skinz (640x300)" at bounding box center [447, 409] width 103 height 17
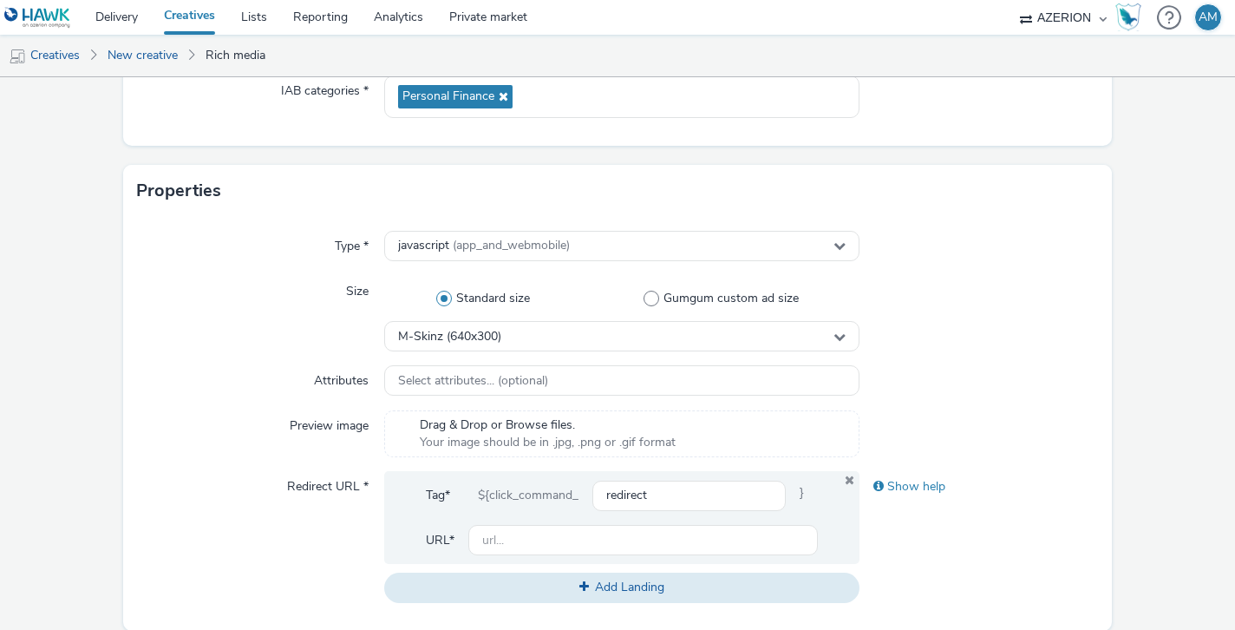
scroll to position [377, 0]
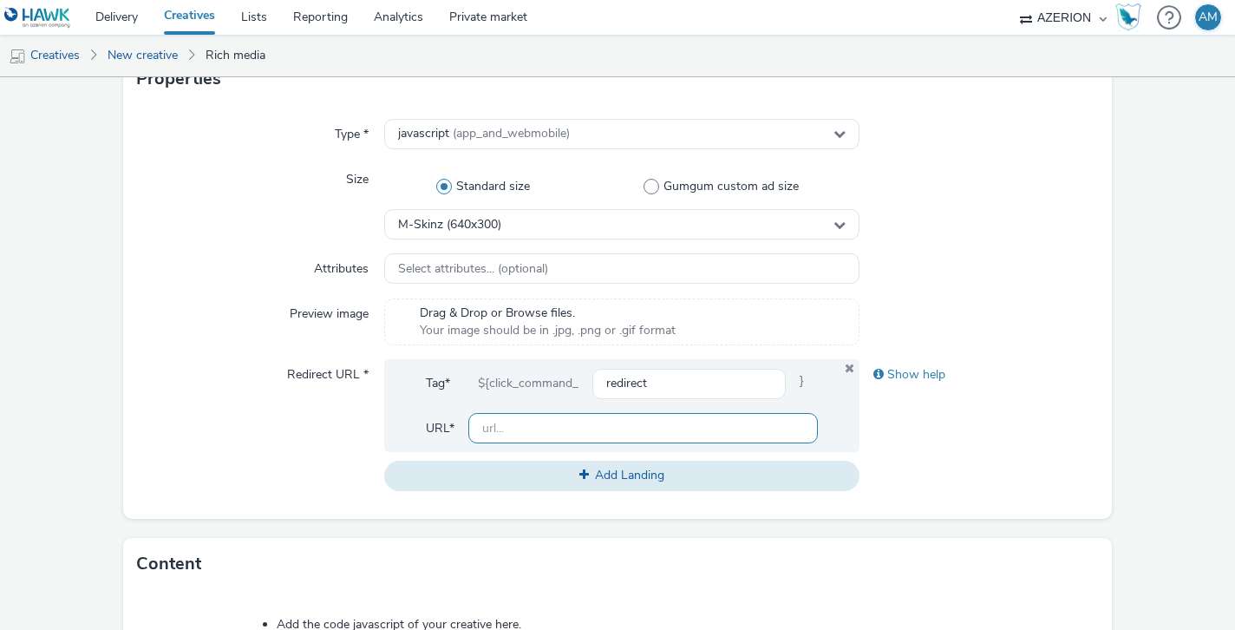
click at [521, 426] on input "text" at bounding box center [644, 428] width 351 height 30
paste input "[URL][DOMAIN_NAME]"
type input "[URL][DOMAIN_NAME]"
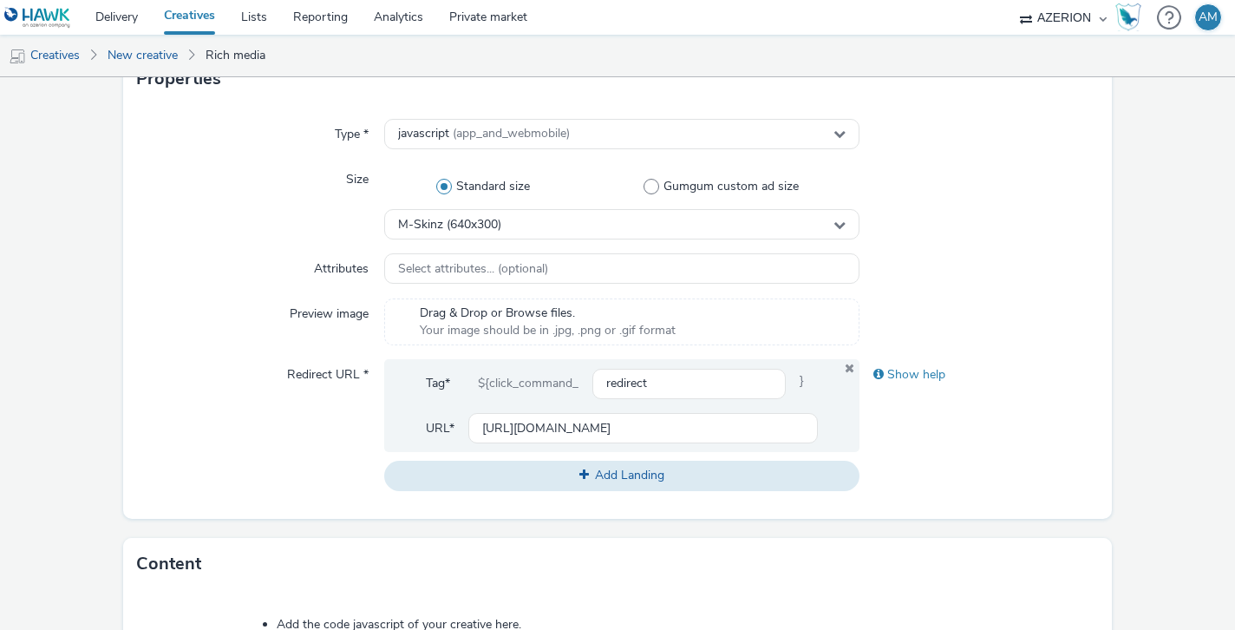
click at [1071, 408] on div "Show help" at bounding box center [979, 424] width 238 height 131
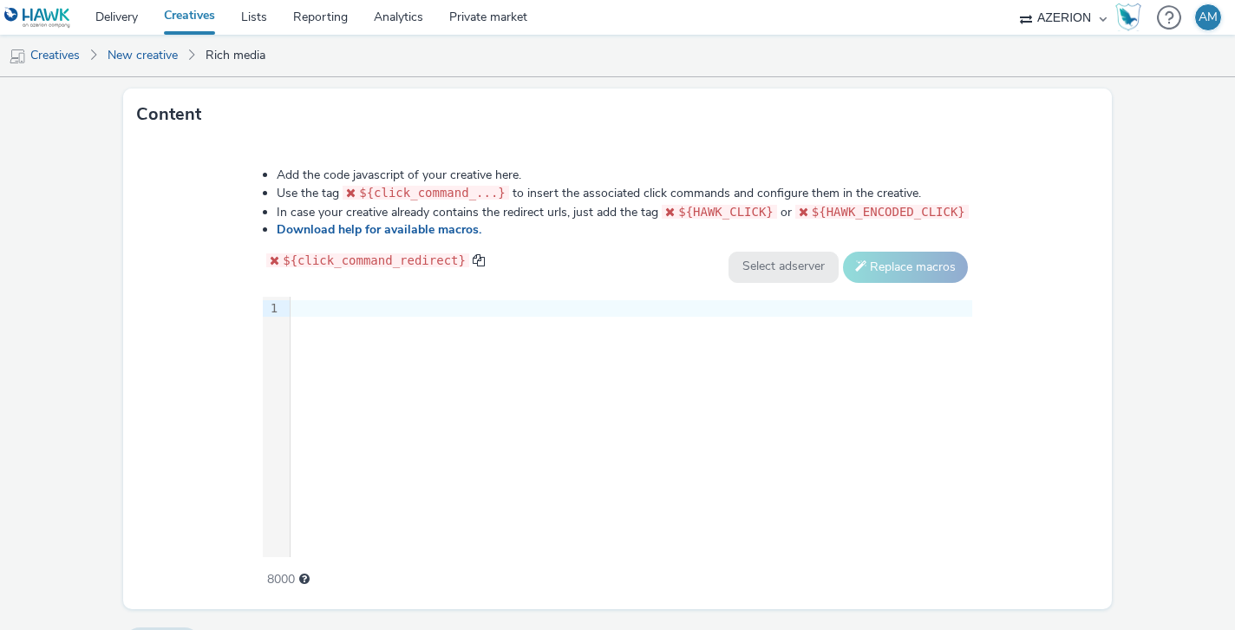
scroll to position [868, 0]
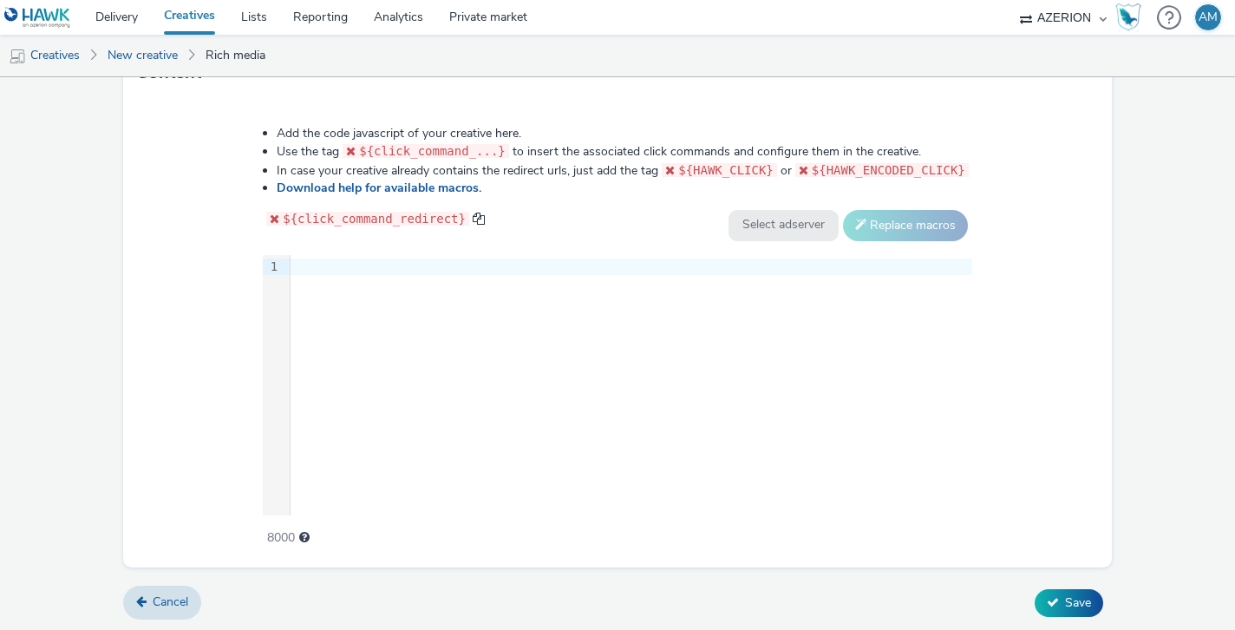
click at [808, 332] on div "9 1 ›" at bounding box center [618, 385] width 710 height 260
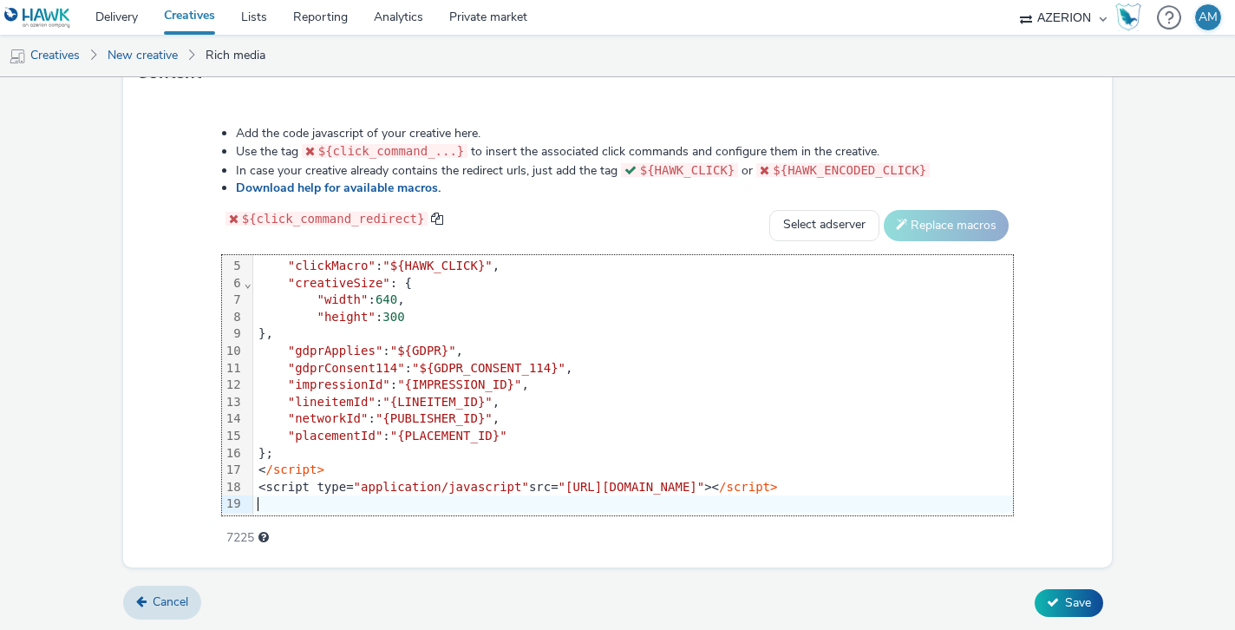
scroll to position [52, 285]
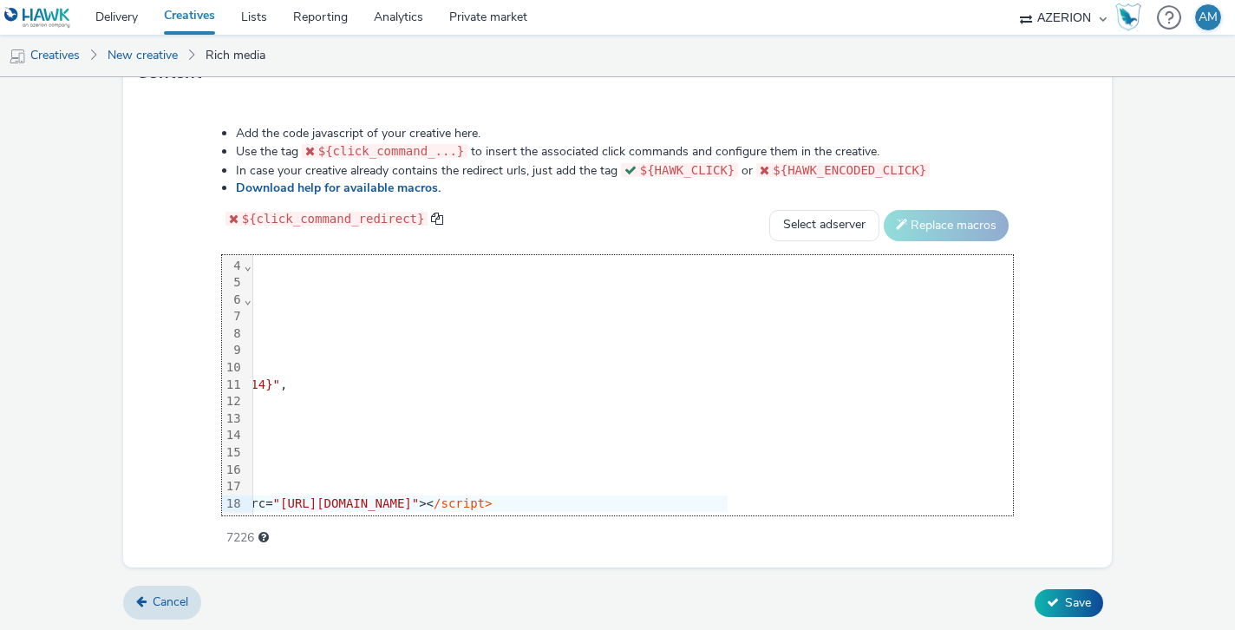
click at [852, 204] on div "Add the code javascript of your creative here. Use the tag ${click_command_...}…" at bounding box center [618, 326] width 917 height 427
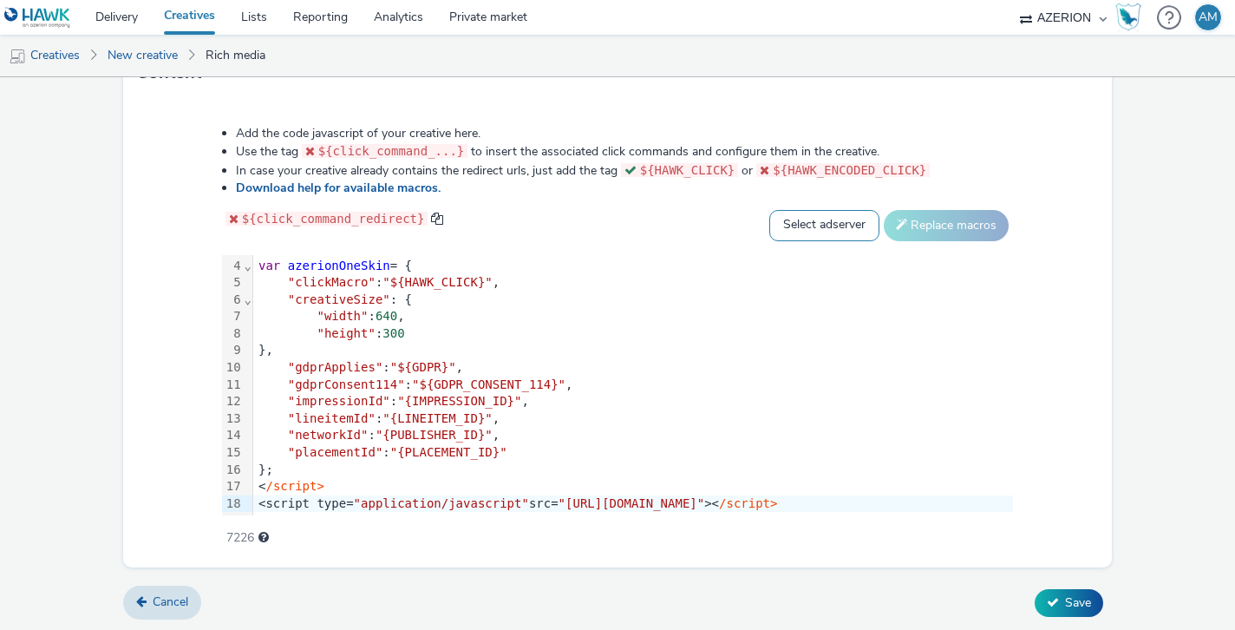
click at [832, 233] on select "Select adserver Sizmek DCM Adform Sting" at bounding box center [825, 225] width 110 height 31
select select "dcm"
click at [982, 217] on button "Replace macros" at bounding box center [946, 225] width 125 height 31
click at [865, 229] on select "Select adserver Sizmek DCM Adform Sting" at bounding box center [825, 225] width 110 height 31
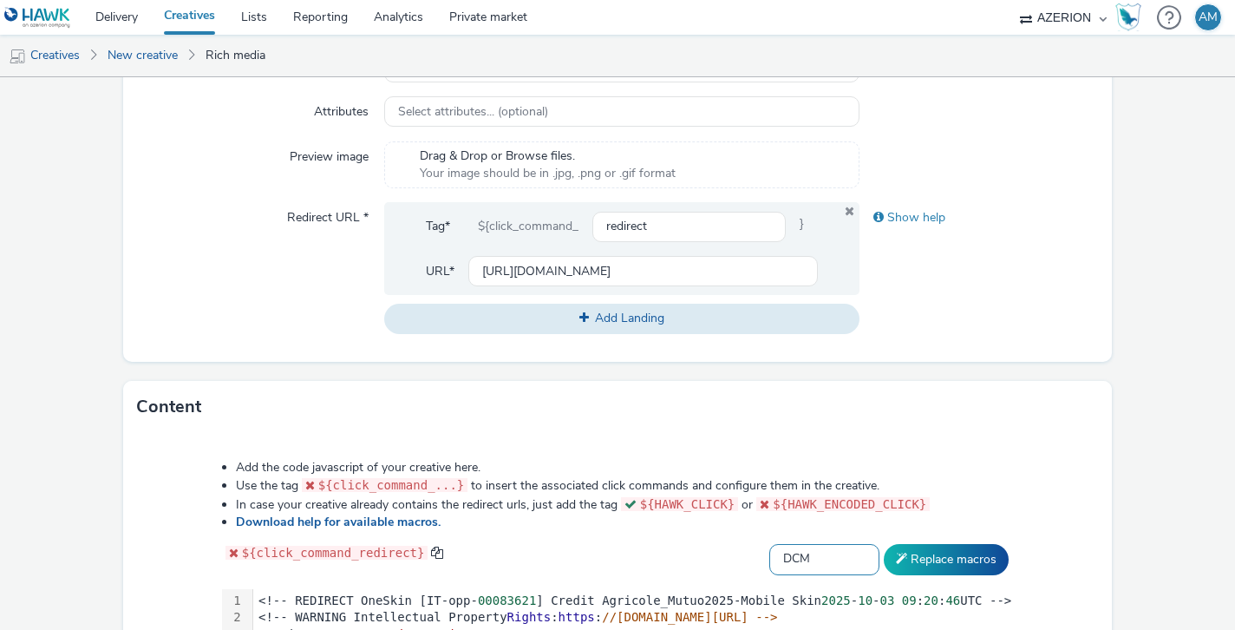
scroll to position [868, 0]
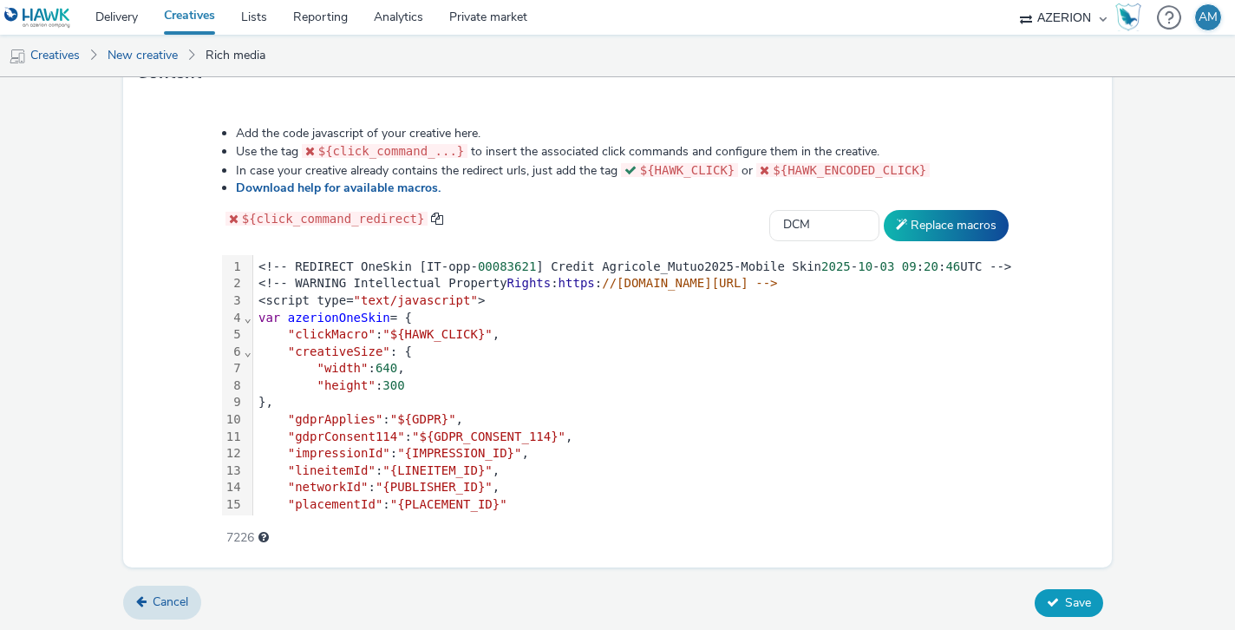
click at [1060, 599] on button "Save" at bounding box center [1069, 603] width 69 height 28
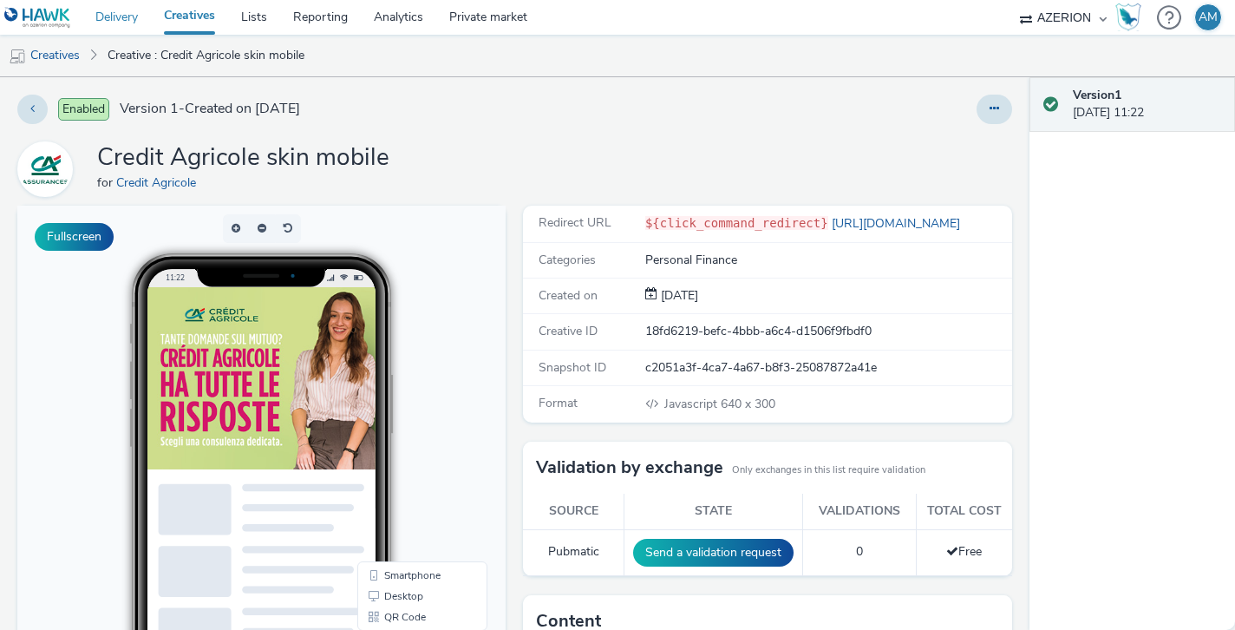
click at [135, 16] on link "Delivery" at bounding box center [116, 17] width 69 height 35
